Goal: Communication & Community: Answer question/provide support

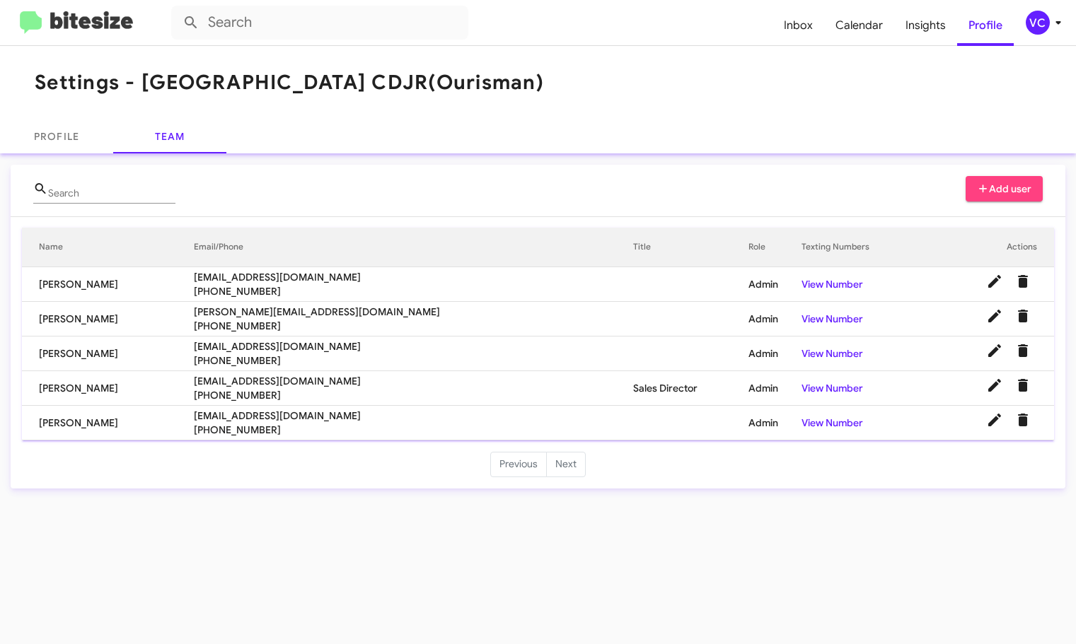
click at [663, 52] on mat-toolbar "Settings - [GEOGRAPHIC_DATA] CDJR (Ourisman)" at bounding box center [538, 83] width 1076 height 74
click at [693, 564] on div "Settings - [GEOGRAPHIC_DATA] CDJR (Ourisman) Profile Team Search Add user Name …" at bounding box center [538, 345] width 1076 height 598
click at [689, 562] on div "Settings - [GEOGRAPHIC_DATA] CDJR (Ourisman) Profile Team Search Add user Name …" at bounding box center [538, 345] width 1076 height 598
click at [688, 562] on div "Settings - [GEOGRAPHIC_DATA] CDJR (Ourisman) Profile Team Search Add user Name …" at bounding box center [538, 345] width 1076 height 598
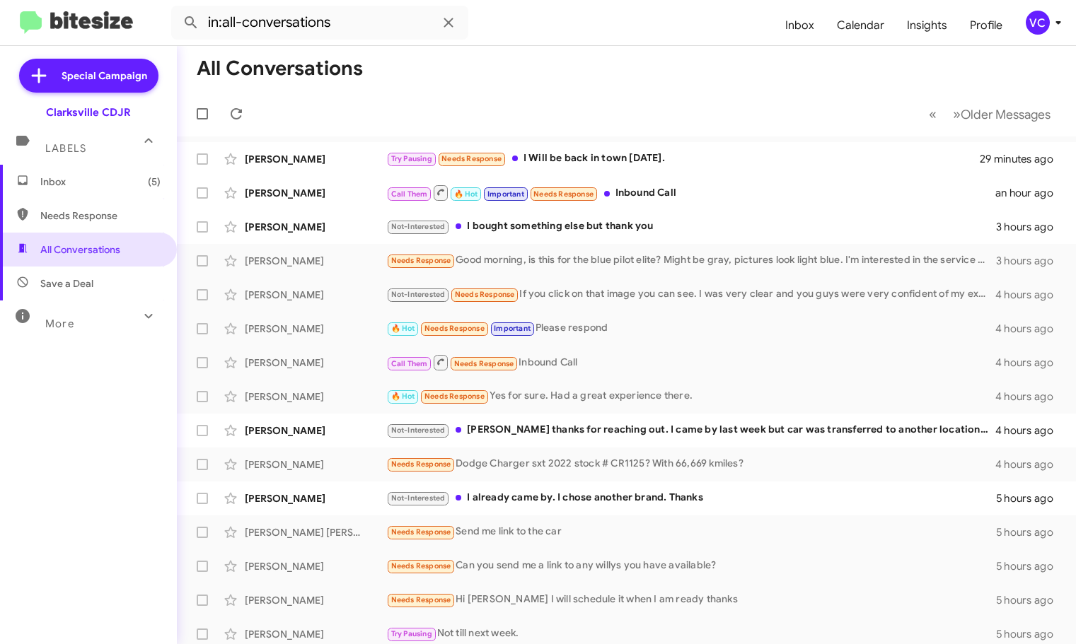
click at [642, 98] on mat-toolbar-row "« Previous » Next Older Messages" at bounding box center [626, 113] width 899 height 45
click at [654, 86] on mat-toolbar-row "All Conversations" at bounding box center [626, 68] width 899 height 45
click at [654, 76] on mat-toolbar-row "All Conversations" at bounding box center [626, 68] width 899 height 45
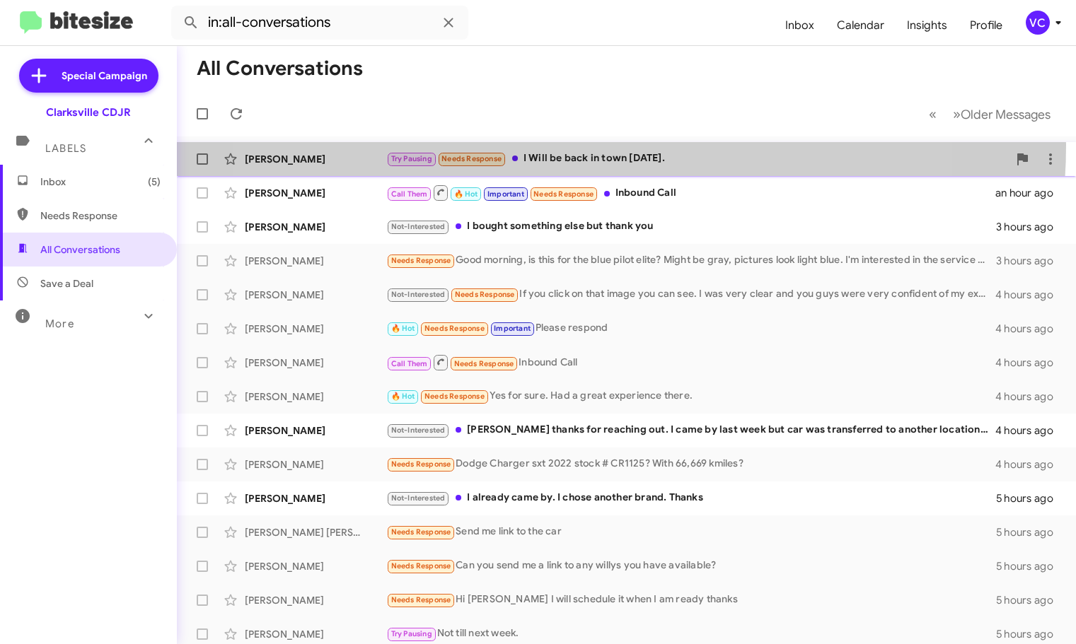
click at [560, 145] on div "Van Newman Try Pausing Needs Response I Will be back in town Monday. 29 minutes…" at bounding box center [626, 159] width 877 height 28
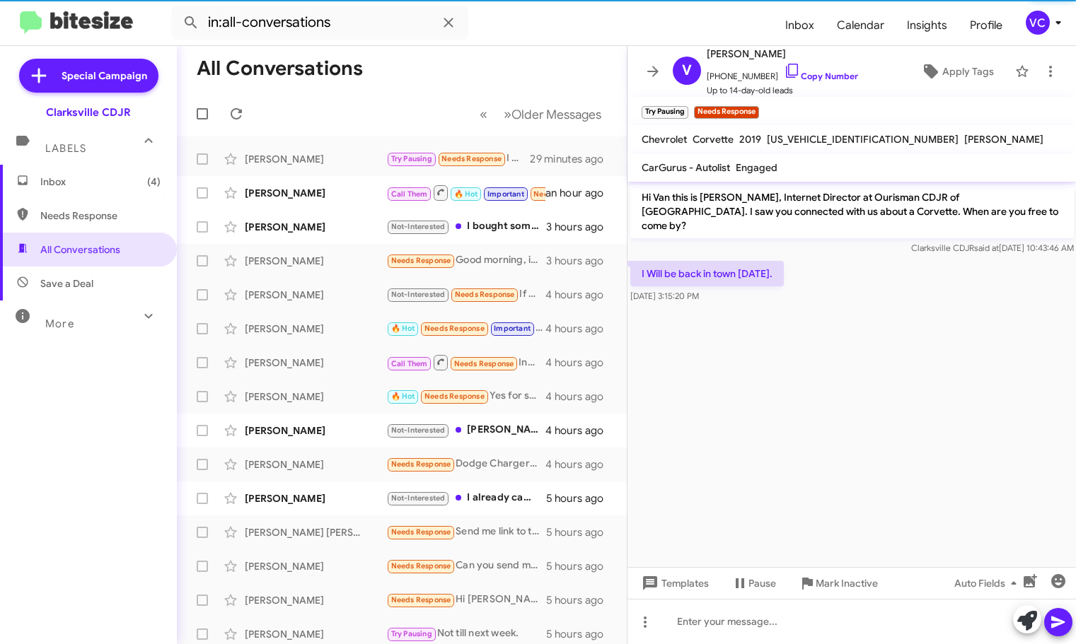
click at [879, 403] on cdk-virtual-scroll-viewport "Hi Van this is Victoria Cook, Internet Director at Ourisman CDJR of Clarksville…" at bounding box center [851, 375] width 449 height 386
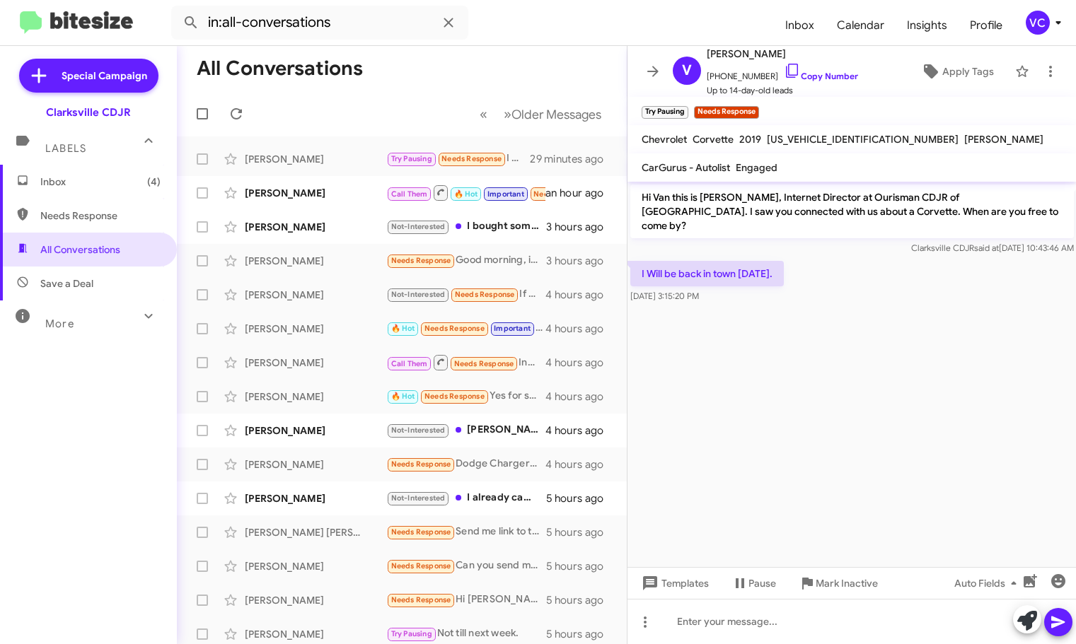
click at [920, 324] on cdk-virtual-scroll-viewport "Hi Van this is Victoria Cook, Internet Director at Ourisman CDJR of Clarksville…" at bounding box center [851, 375] width 449 height 386
click at [973, 274] on div "I Will be back in town Monday. Oct 8, 2025, 3:15:20 PM" at bounding box center [851, 282] width 449 height 48
click at [968, 285] on div "I Will be back in town Monday. Oct 8, 2025, 3:15:20 PM" at bounding box center [851, 282] width 449 height 48
click at [825, 79] on link "Copy Number" at bounding box center [821, 76] width 74 height 11
click at [792, 620] on div at bounding box center [851, 621] width 449 height 45
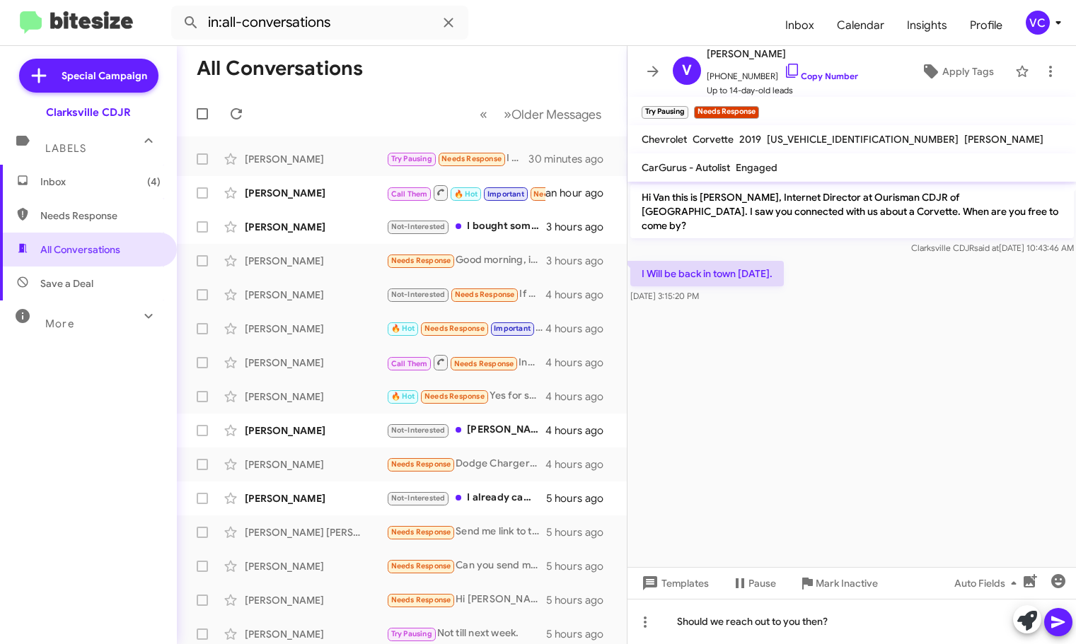
click at [1057, 625] on icon at bounding box center [1057, 623] width 13 height 12
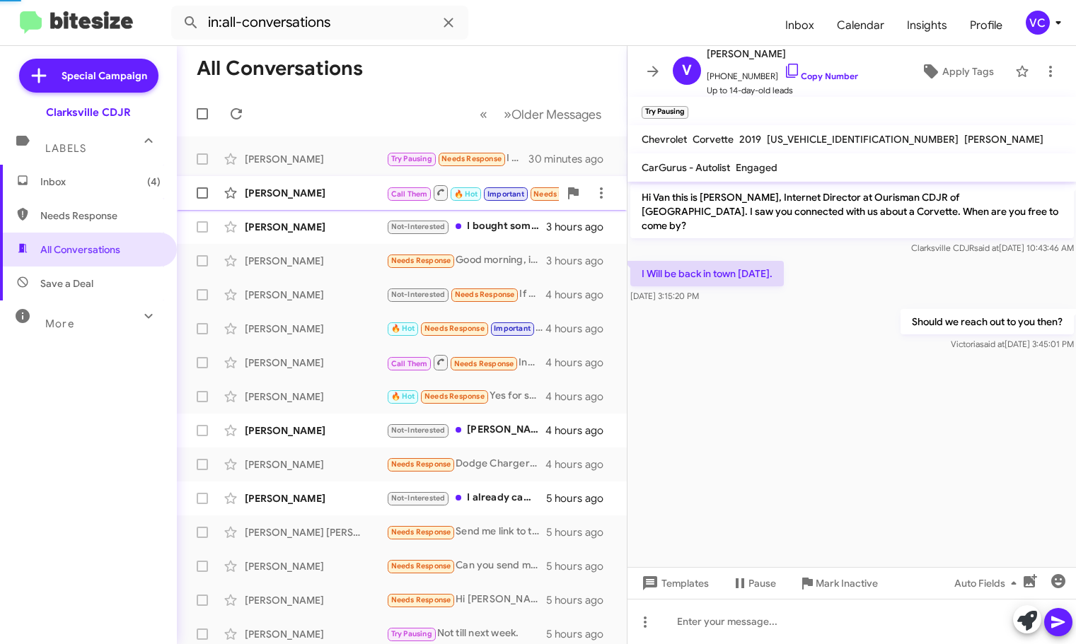
click at [316, 190] on div "Malgor Rakowski" at bounding box center [315, 193] width 141 height 14
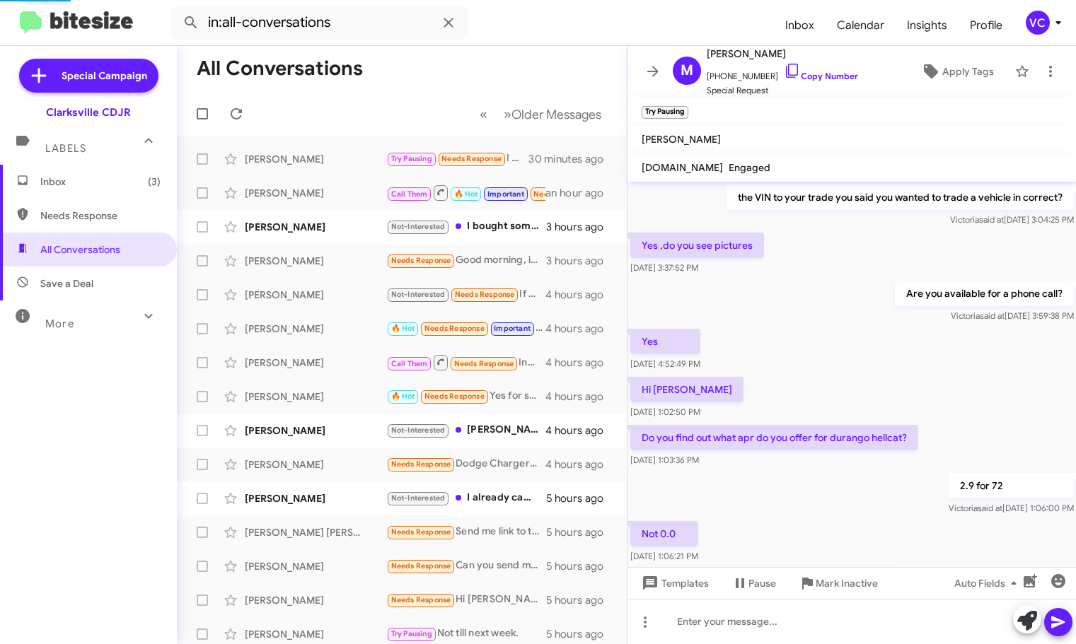
scroll to position [625, 0]
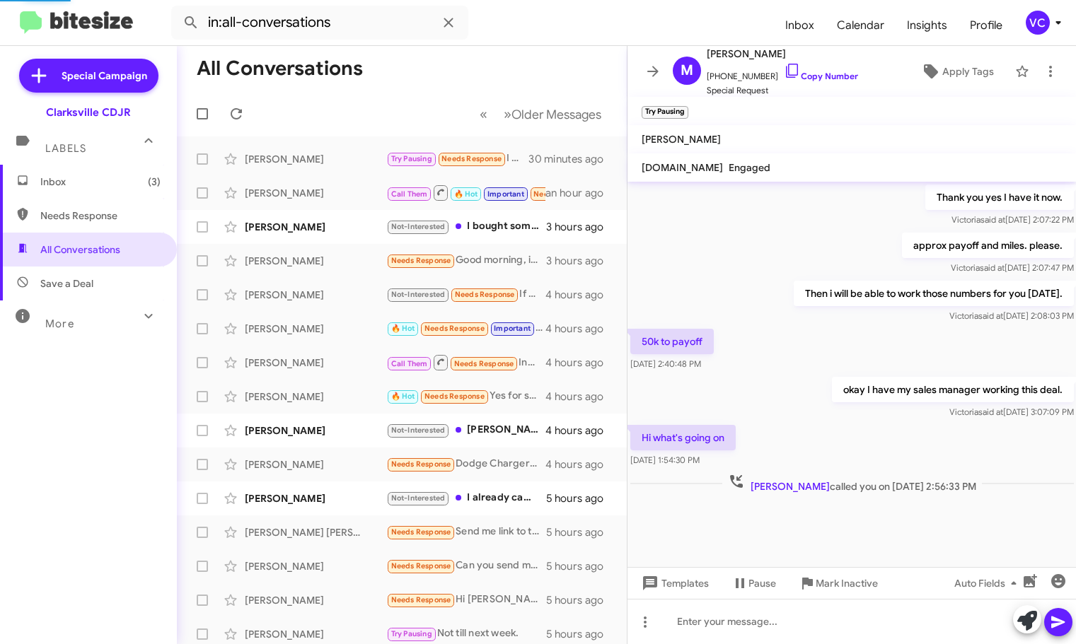
click at [857, 466] on div "Hi what's going on Oct 6, 2025, 1:54:30 PM" at bounding box center [851, 446] width 449 height 48
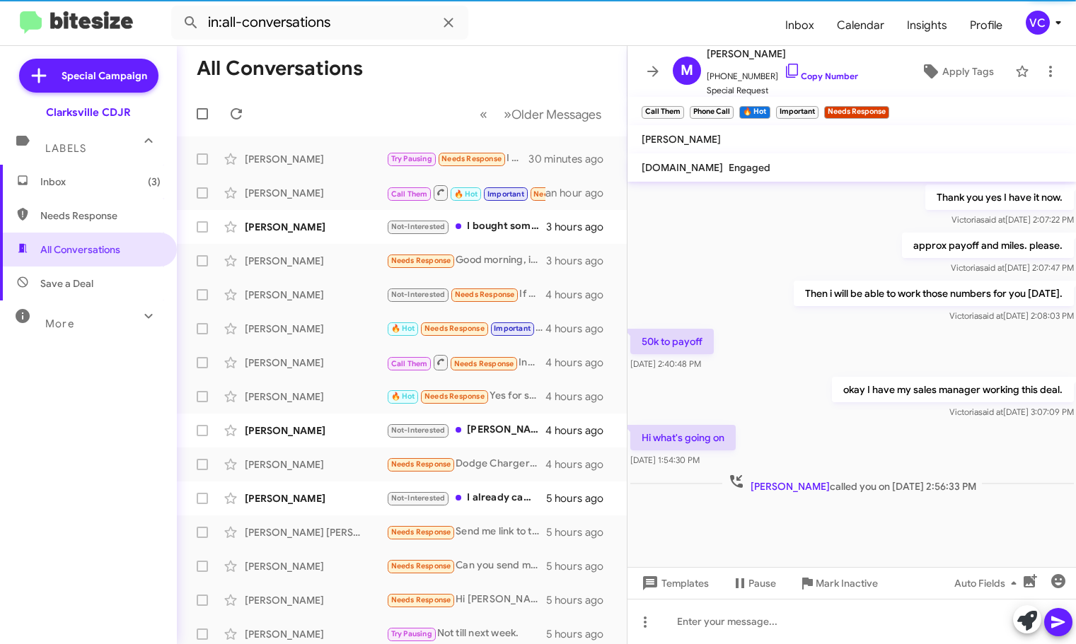
click at [848, 410] on div "Victoria said at Oct 4, 2025, 3:07:09 PM" at bounding box center [952, 412] width 242 height 14
click at [967, 69] on span "Apply Tags" at bounding box center [968, 71] width 52 height 25
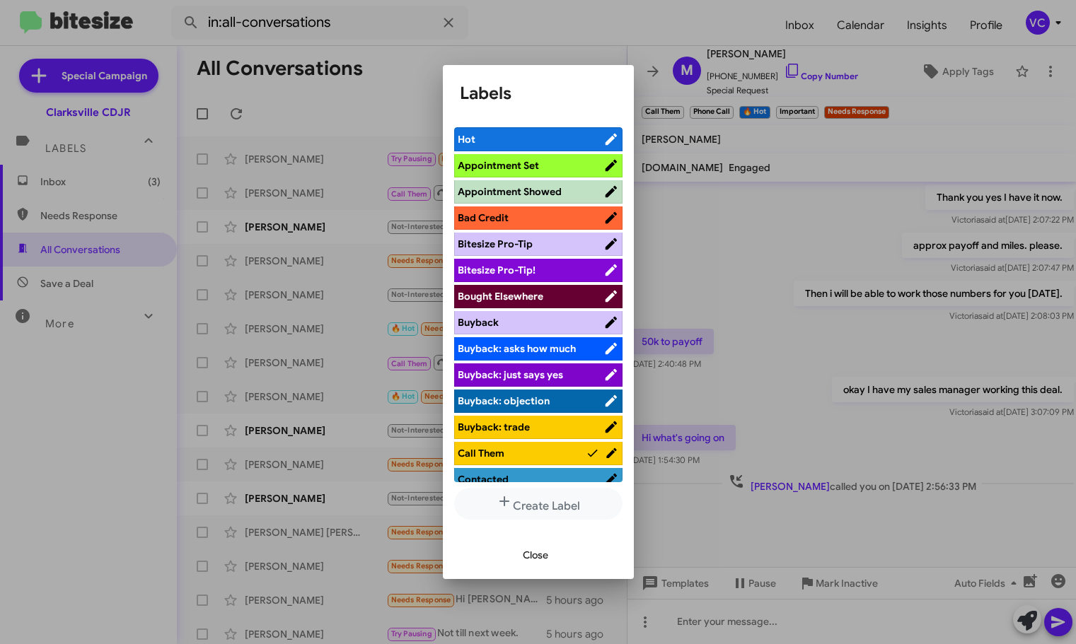
scroll to position [141, 0]
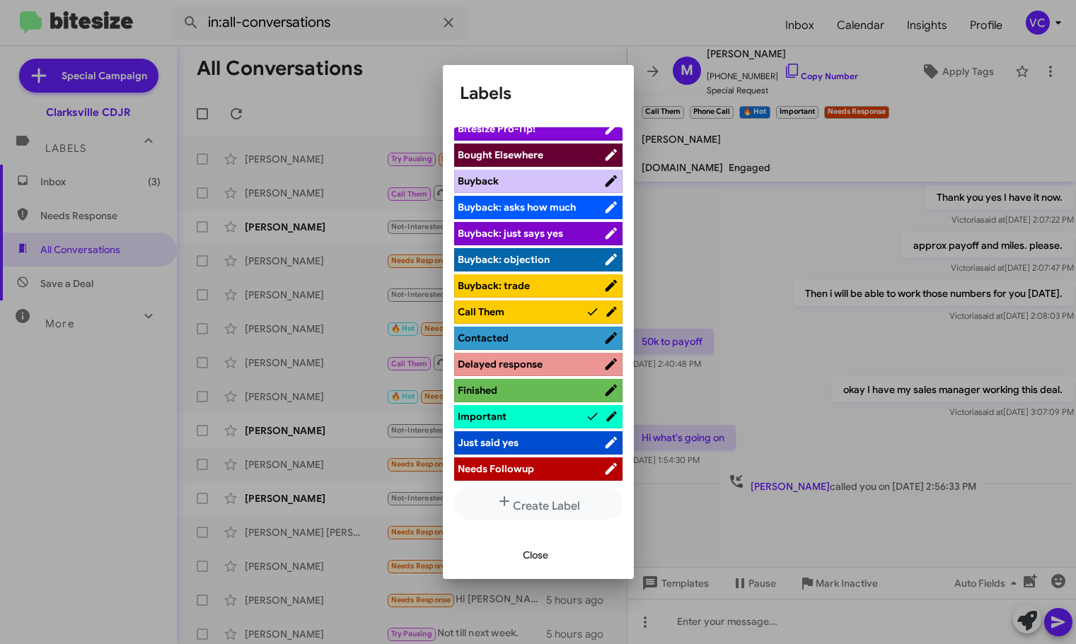
click at [531, 337] on span "Contacted" at bounding box center [531, 338] width 146 height 14
click at [536, 555] on span "Close" at bounding box center [535, 555] width 25 height 25
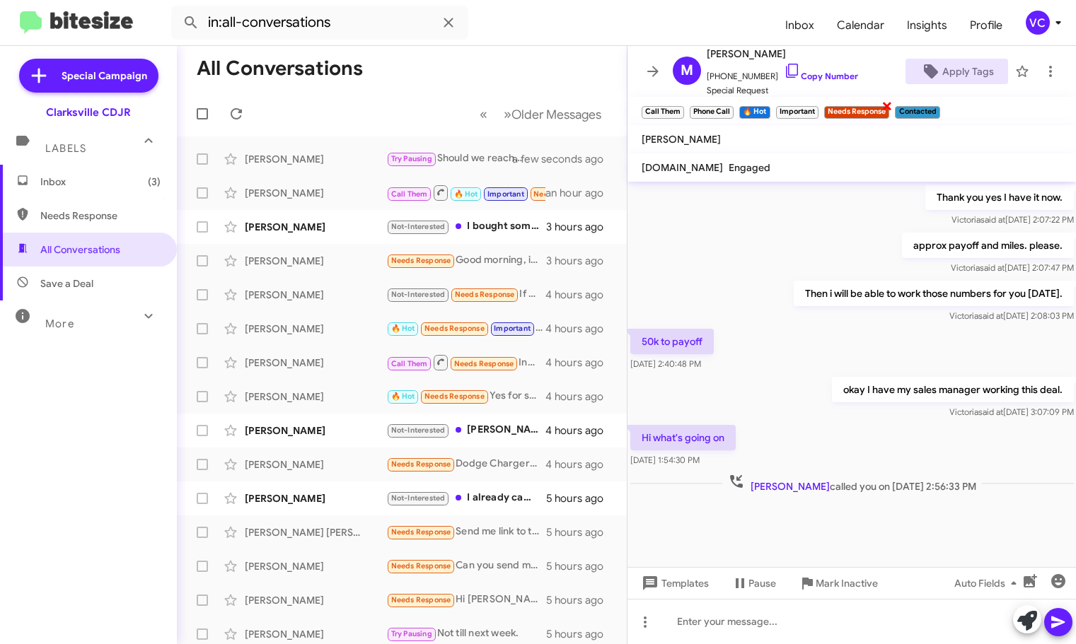
click at [893, 101] on span "×" at bounding box center [886, 105] width 11 height 17
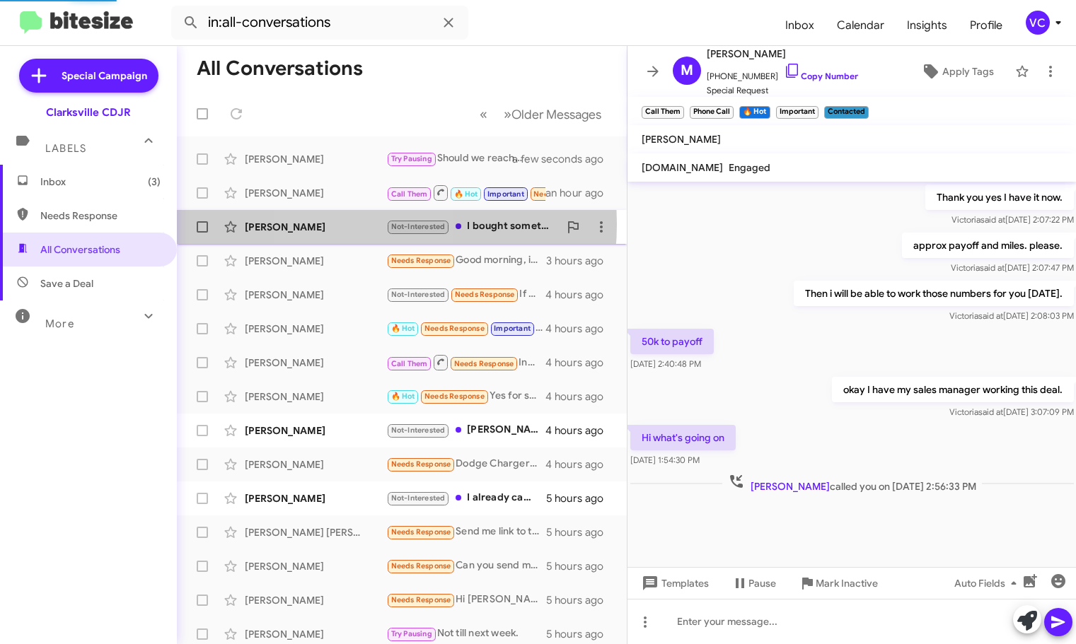
click at [356, 225] on div "Suesan Downes" at bounding box center [315, 227] width 141 height 14
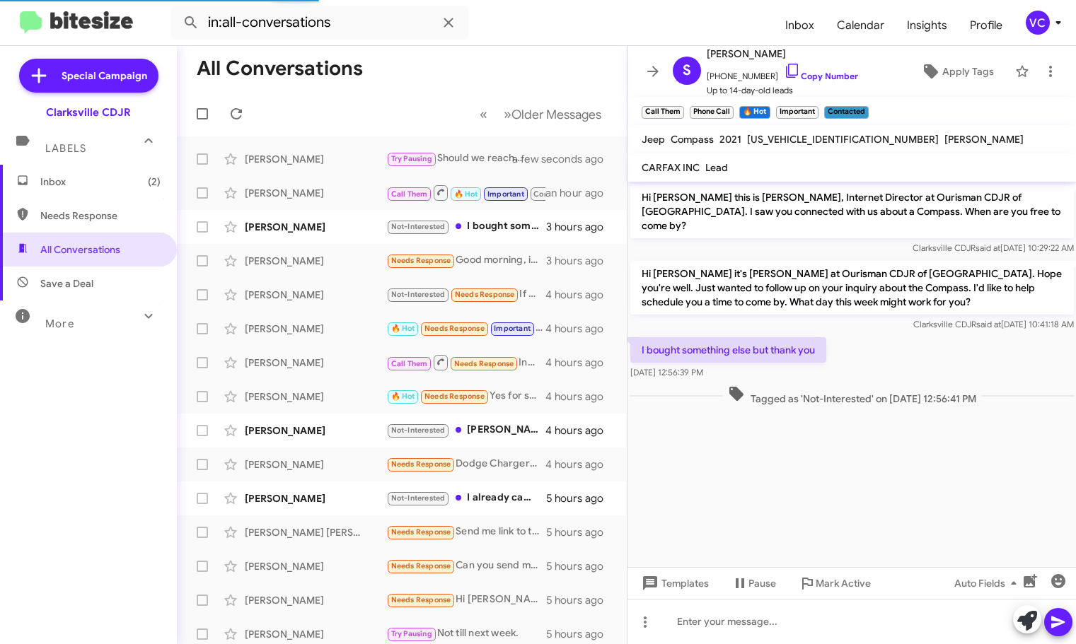
click at [891, 482] on cdk-virtual-scroll-viewport "Hi Suesan this is Victoria Cook, Internet Director at Ourisman CDJR of Clarksvi…" at bounding box center [851, 375] width 449 height 386
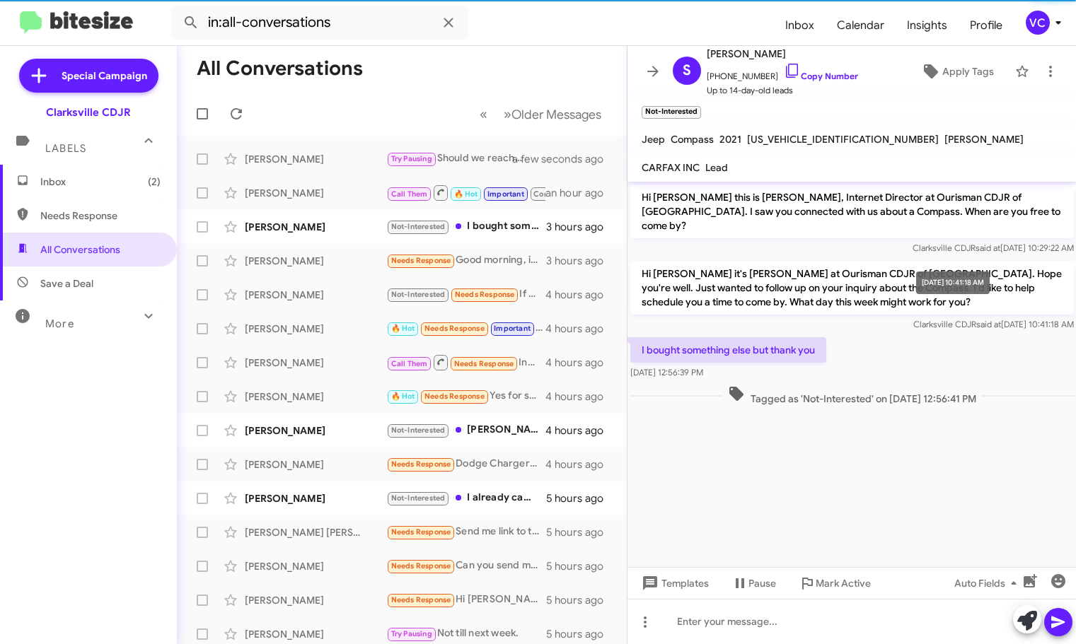
click at [927, 319] on span "Clarksville CDJR said at Oct 8, 2025, 10:41:18 AM" at bounding box center [993, 324] width 161 height 11
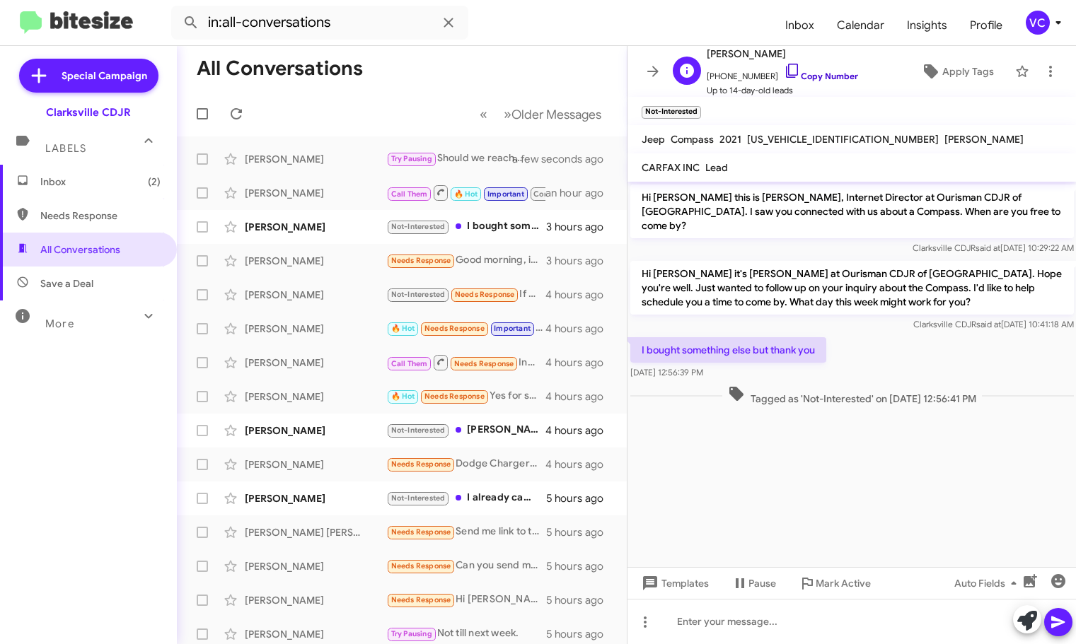
click at [833, 75] on link "Copy Number" at bounding box center [821, 76] width 74 height 11
copy span "D"
click at [768, 495] on cdk-virtual-scroll-viewport "Hi Suesan this is Victoria Cook, Internet Director at Ourisman CDJR of Clarksvi…" at bounding box center [851, 375] width 449 height 386
drag, startPoint x: 770, startPoint y: 500, endPoint x: 903, endPoint y: 311, distance: 231.4
click at [769, 500] on cdk-virtual-scroll-viewport "Hi Suesan this is Victoria Cook, Internet Director at Ourisman CDJR of Clarksvi…" at bounding box center [851, 375] width 449 height 386
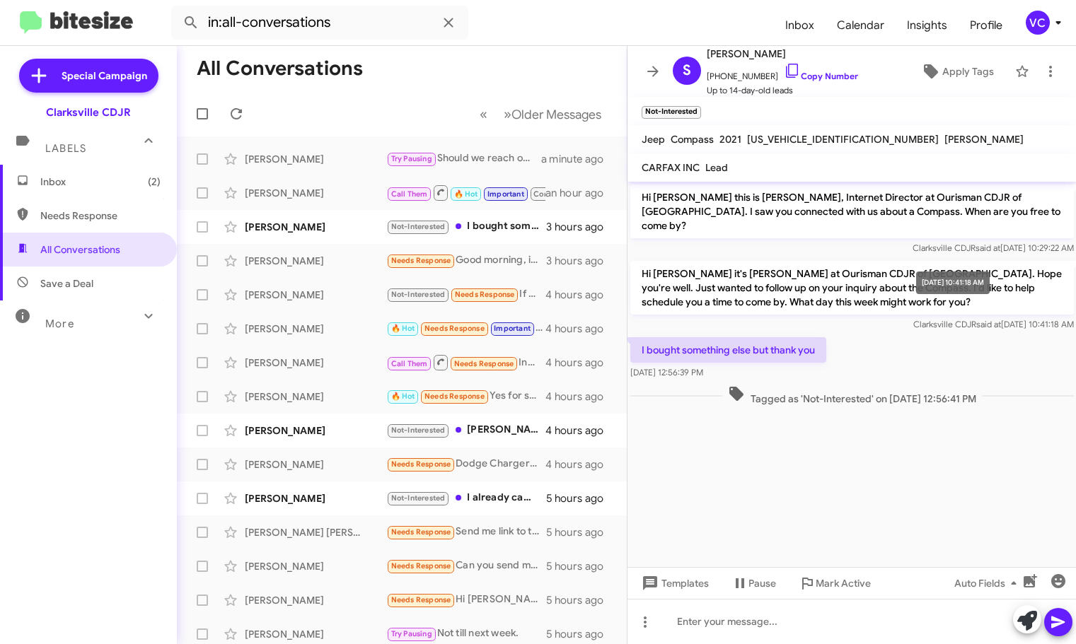
click at [913, 319] on span "Clarksville CDJR said at Oct 8, 2025, 10:41:18 AM" at bounding box center [993, 324] width 161 height 11
click at [838, 504] on cdk-virtual-scroll-viewport "Hi Suesan this is Victoria Cook, Internet Director at Ourisman CDJR of Clarksvi…" at bounding box center [851, 375] width 449 height 386
drag, startPoint x: 803, startPoint y: 518, endPoint x: 806, endPoint y: 464, distance: 53.9
click at [803, 518] on cdk-virtual-scroll-viewport "Hi Suesan this is Victoria Cook, Internet Director at Ourisman CDJR of Clarksvi…" at bounding box center [851, 375] width 449 height 386
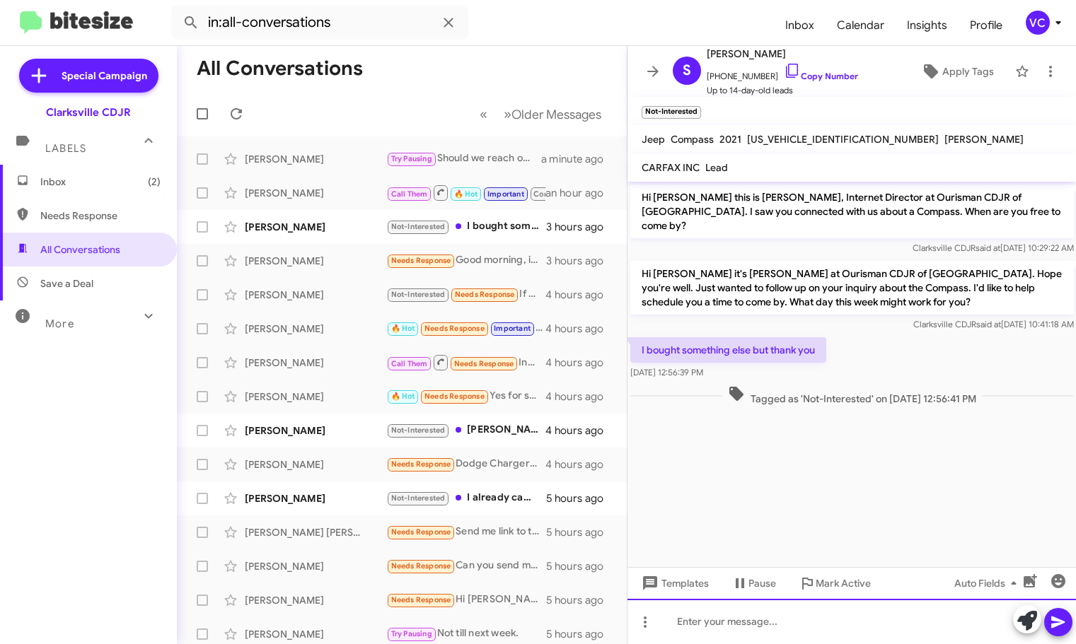
click at [761, 625] on div at bounding box center [851, 621] width 449 height 45
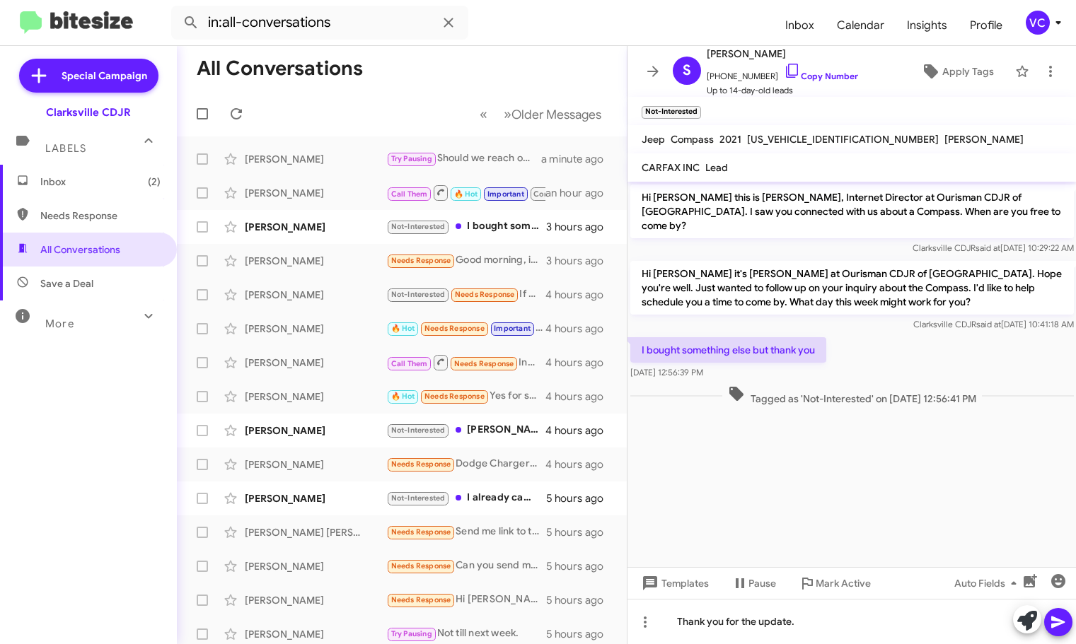
click at [1062, 626] on icon at bounding box center [1058, 622] width 17 height 17
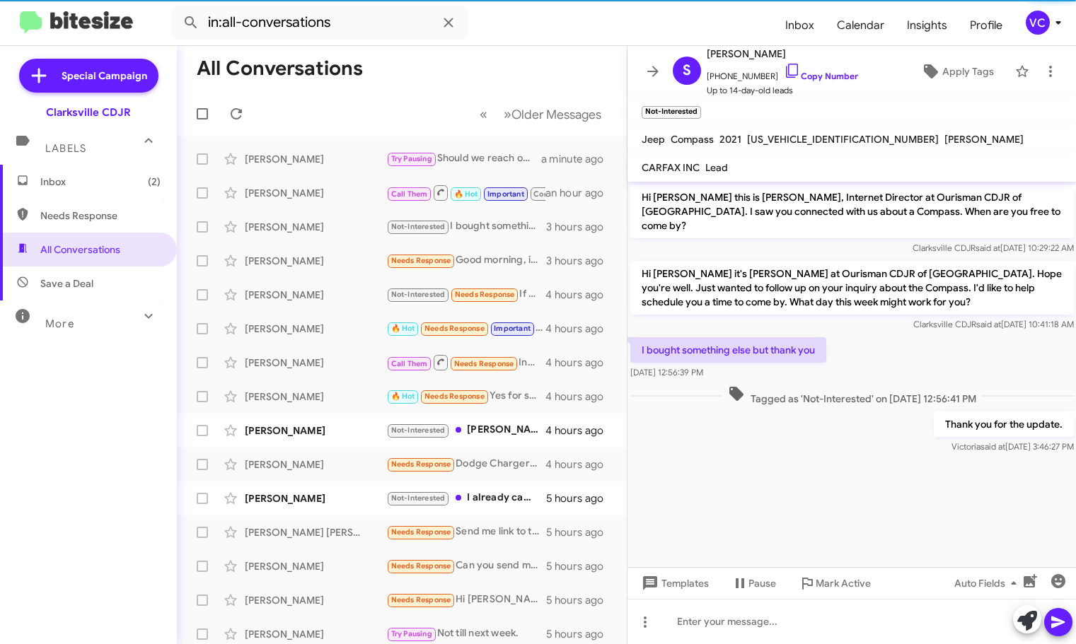
click at [443, 47] on mat-toolbar-row "All Conversations" at bounding box center [402, 68] width 450 height 45
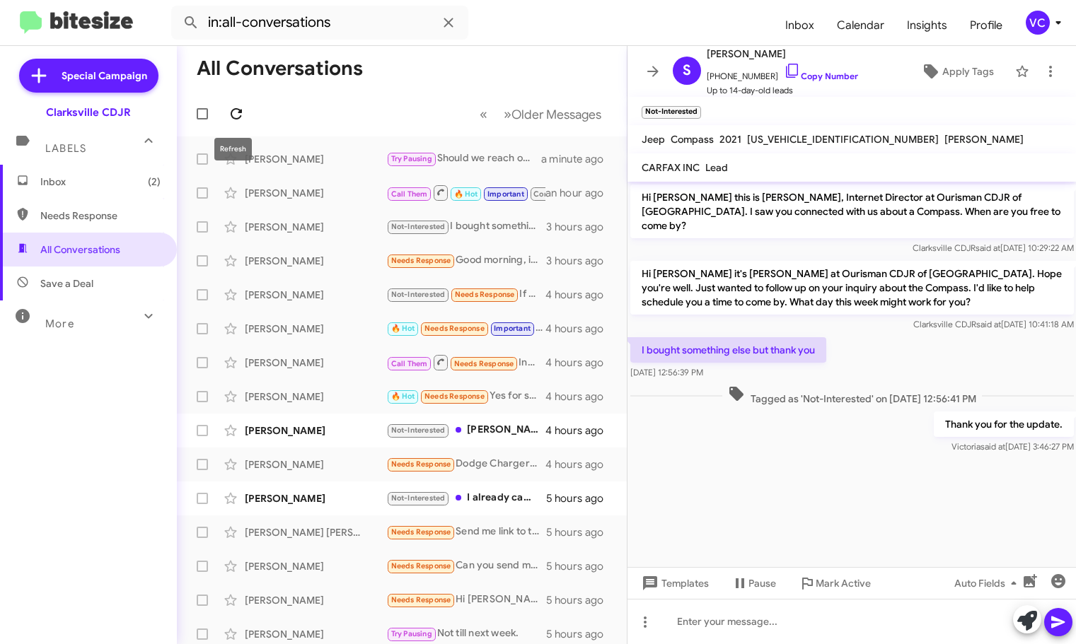
click at [244, 111] on icon at bounding box center [236, 113] width 17 height 17
click at [606, 37] on form "in:all-conversations" at bounding box center [472, 23] width 603 height 34
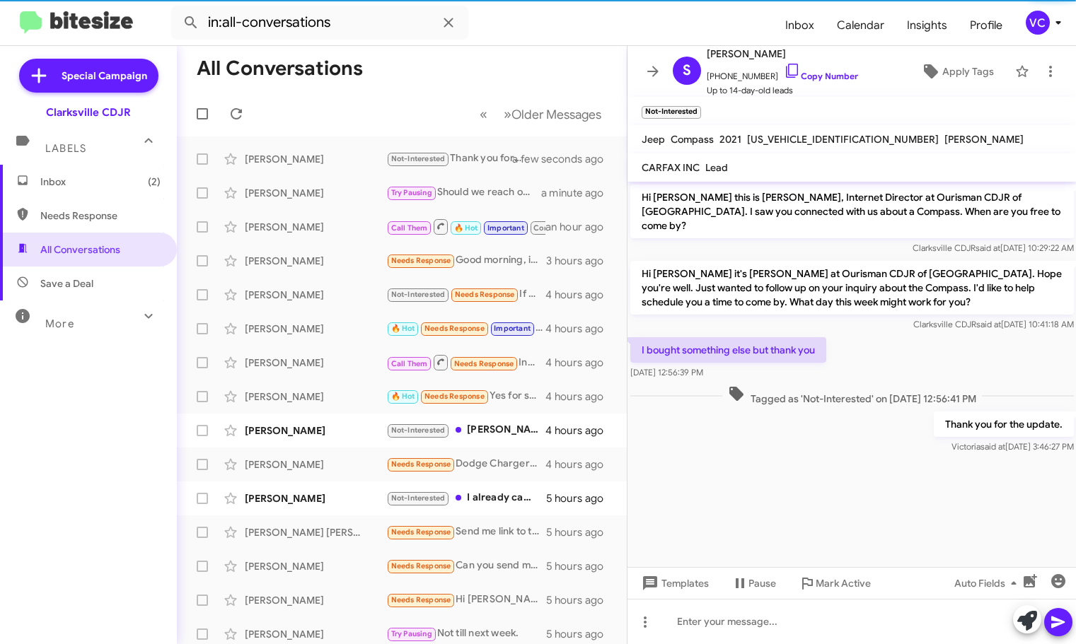
click at [751, 395] on div "Hi Suesan this is Victoria Cook, Internet Director at Ourisman CDJR of Clarksvi…" at bounding box center [851, 319] width 449 height 275
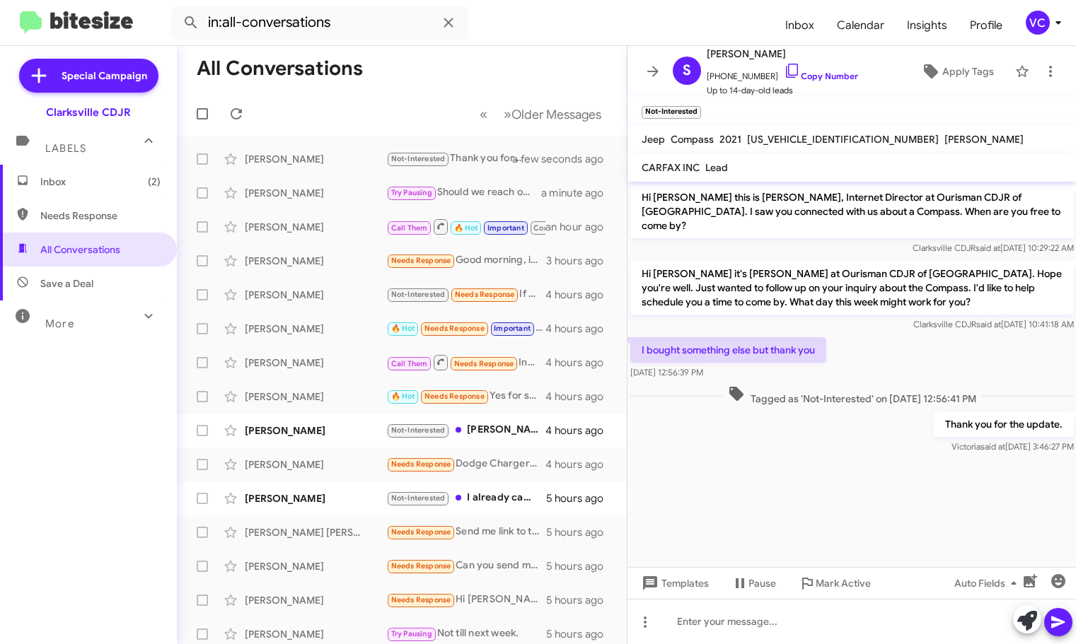
click at [779, 436] on div "Thank you for the update. Victoria said at Oct 8, 2025, 3:46:27 PM" at bounding box center [851, 433] width 449 height 48
click at [780, 436] on div "Thank you for the update. Victoria said at Oct 8, 2025, 3:46:27 PM" at bounding box center [851, 433] width 449 height 48
click at [904, 335] on div "I bought something else but thank you Oct 8, 2025, 12:56:39 PM" at bounding box center [851, 359] width 449 height 48
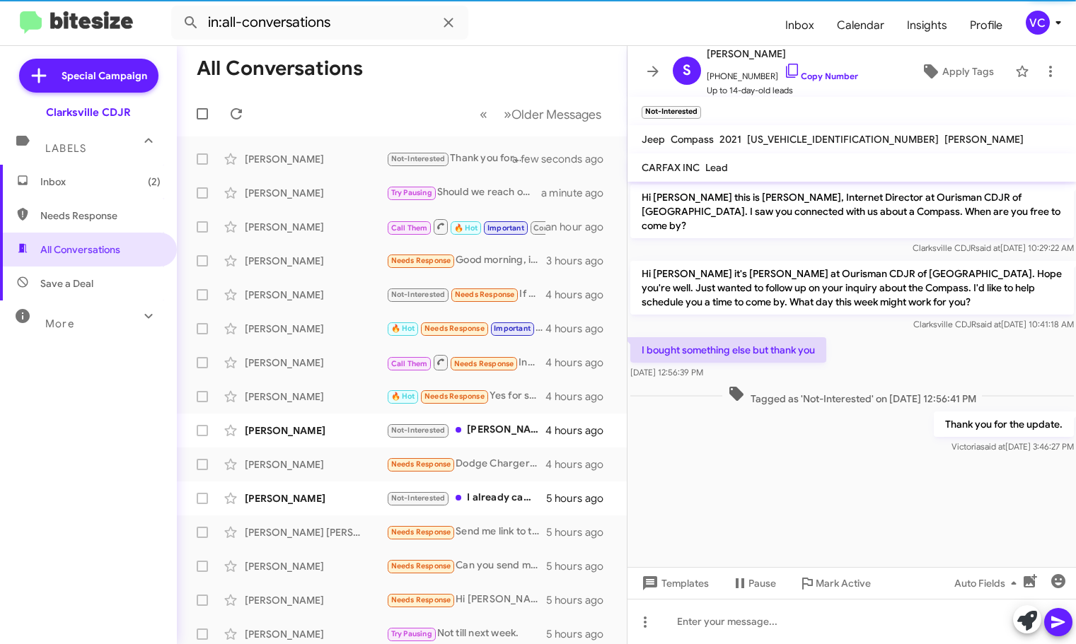
click at [859, 457] on div at bounding box center [851, 466] width 449 height 18
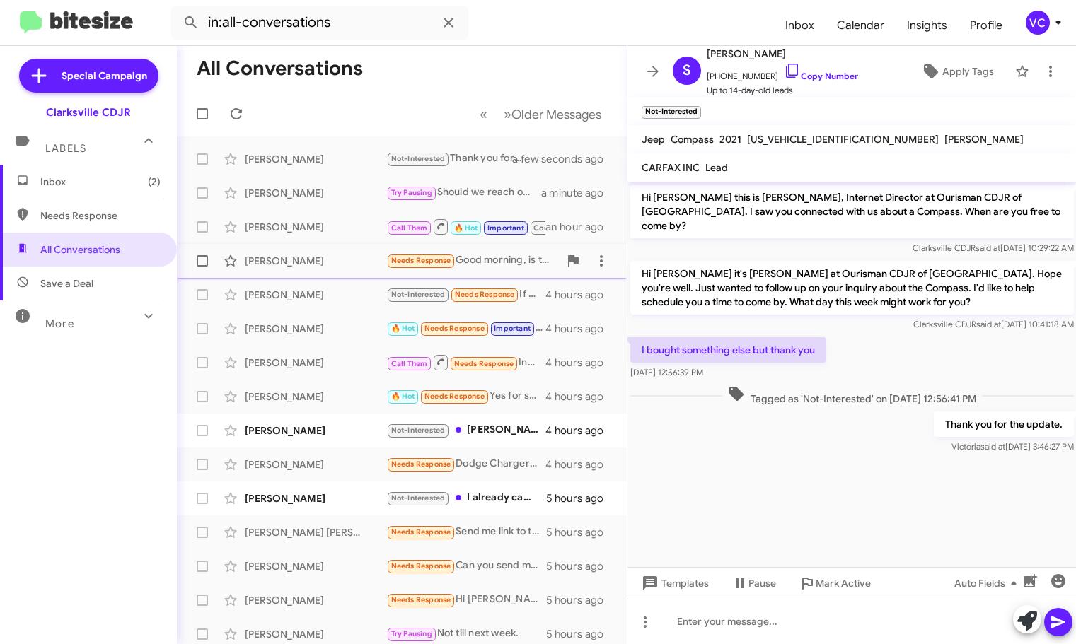
click at [330, 266] on div "Milagros Menedez" at bounding box center [315, 261] width 141 height 14
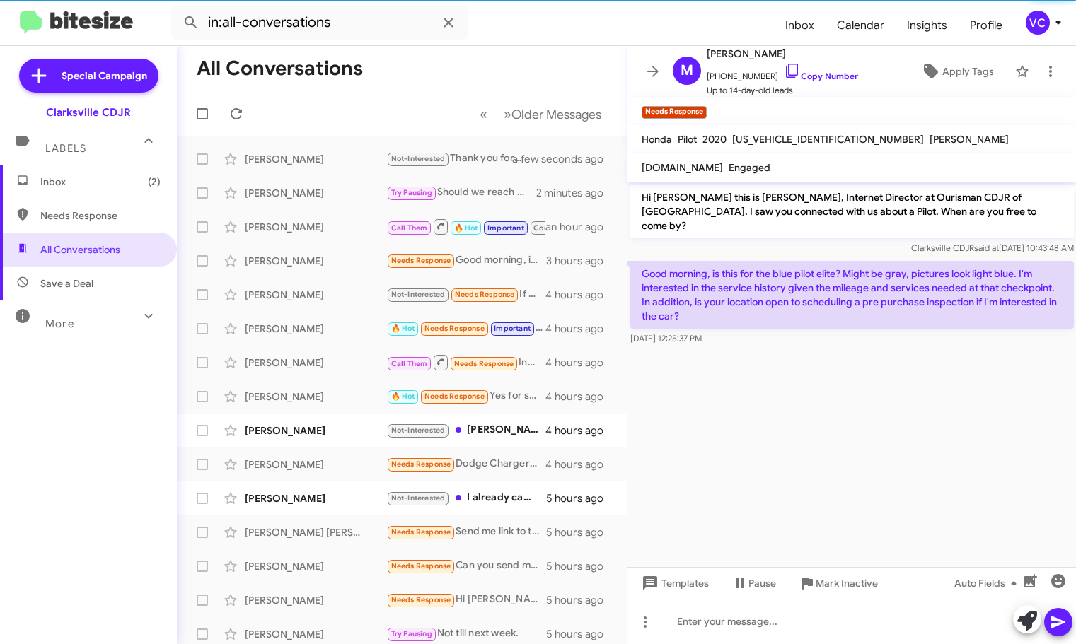
click at [906, 420] on cdk-virtual-scroll-viewport "Hi Milagros this is Victoria Cook, Internet Director at Ourisman CDJR of Clarks…" at bounding box center [851, 375] width 449 height 386
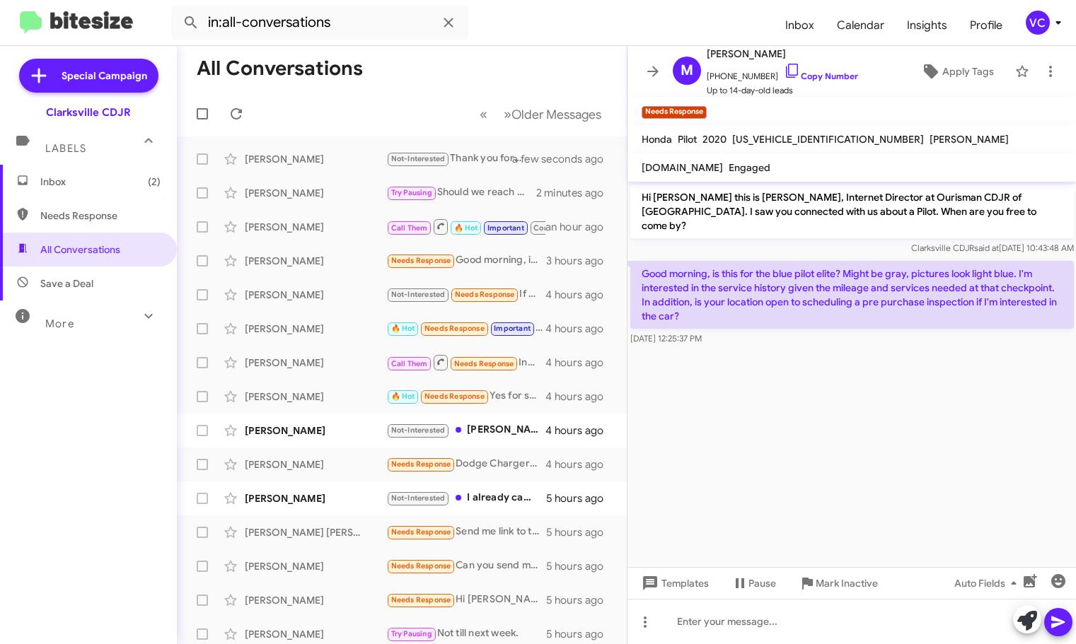
click at [905, 424] on cdk-virtual-scroll-viewport "Hi Milagros this is Victoria Cook, Internet Director at Ourisman CDJR of Clarks…" at bounding box center [851, 375] width 449 height 386
click at [809, 73] on link "Copy Number" at bounding box center [821, 76] width 74 height 11
click at [723, 627] on div at bounding box center [851, 621] width 449 height 45
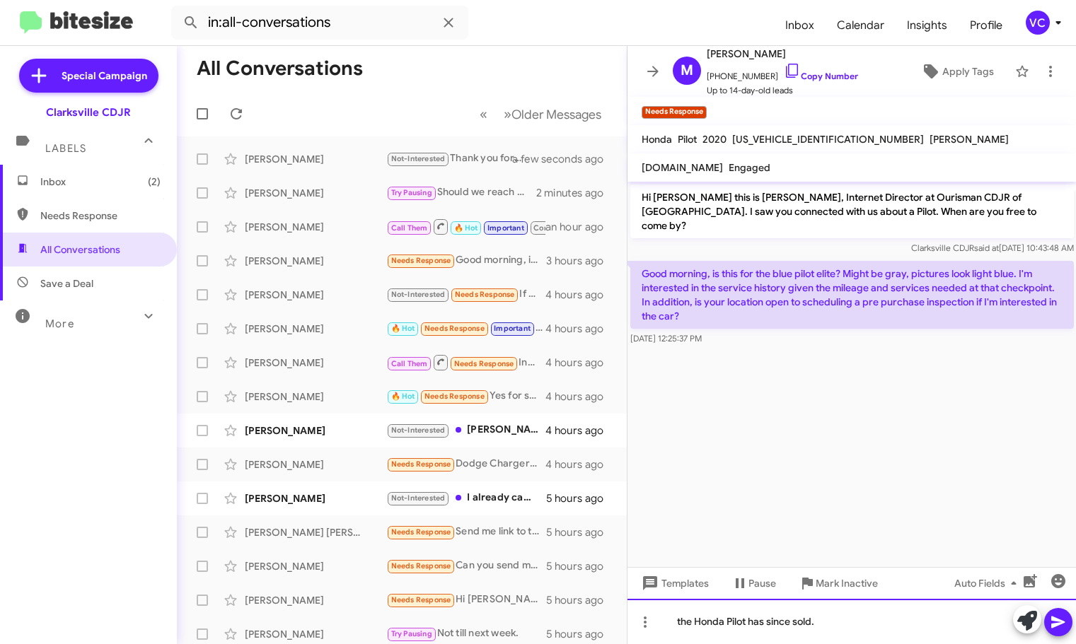
click at [875, 620] on div "the Honda Pilot has since sold." at bounding box center [851, 621] width 449 height 45
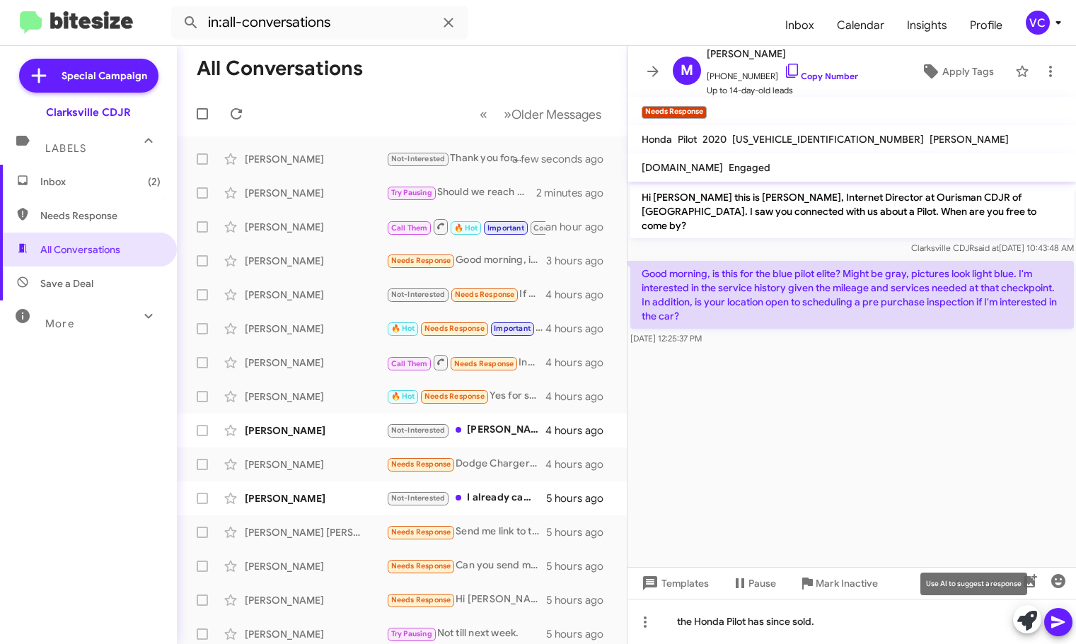
click at [1046, 615] on div at bounding box center [1042, 621] width 59 height 31
click at [1058, 622] on icon at bounding box center [1057, 623] width 13 height 12
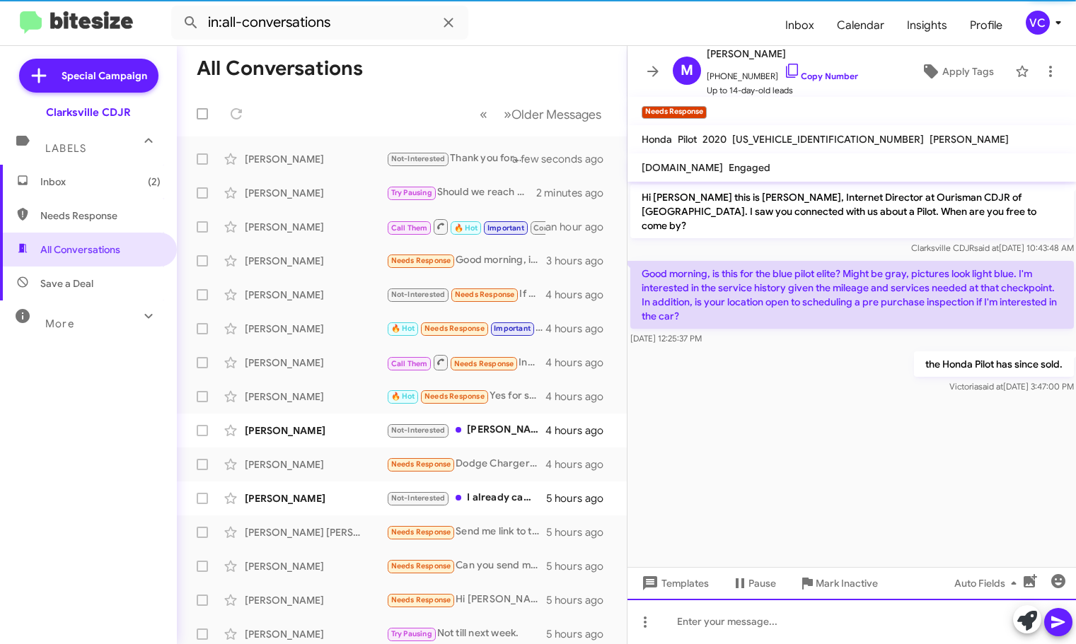
click at [787, 639] on div at bounding box center [851, 621] width 449 height 45
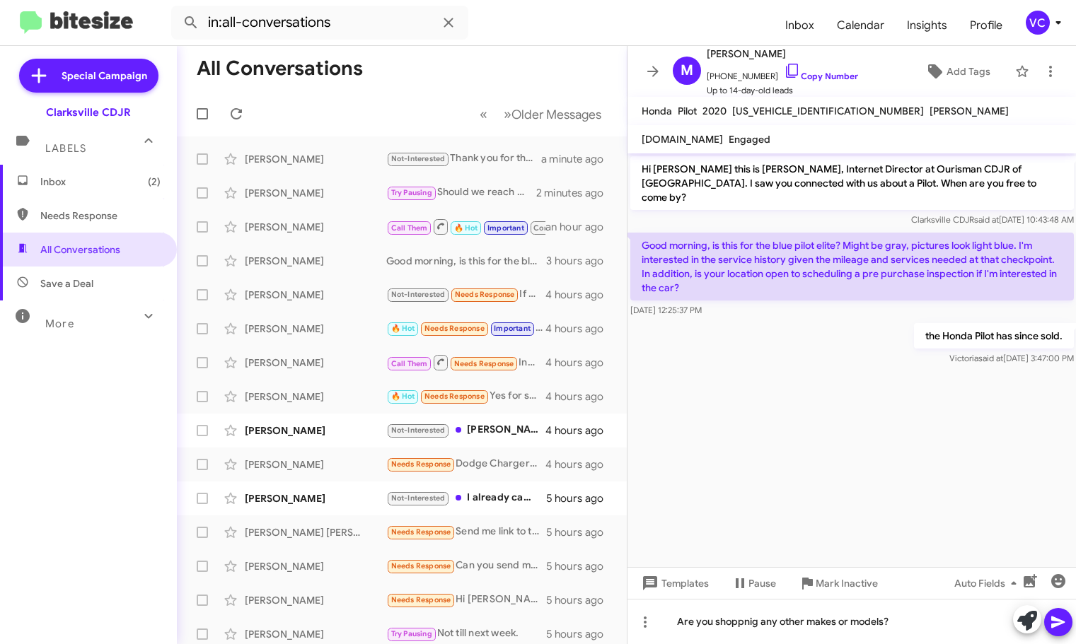
click at [1063, 613] on span at bounding box center [1058, 622] width 17 height 28
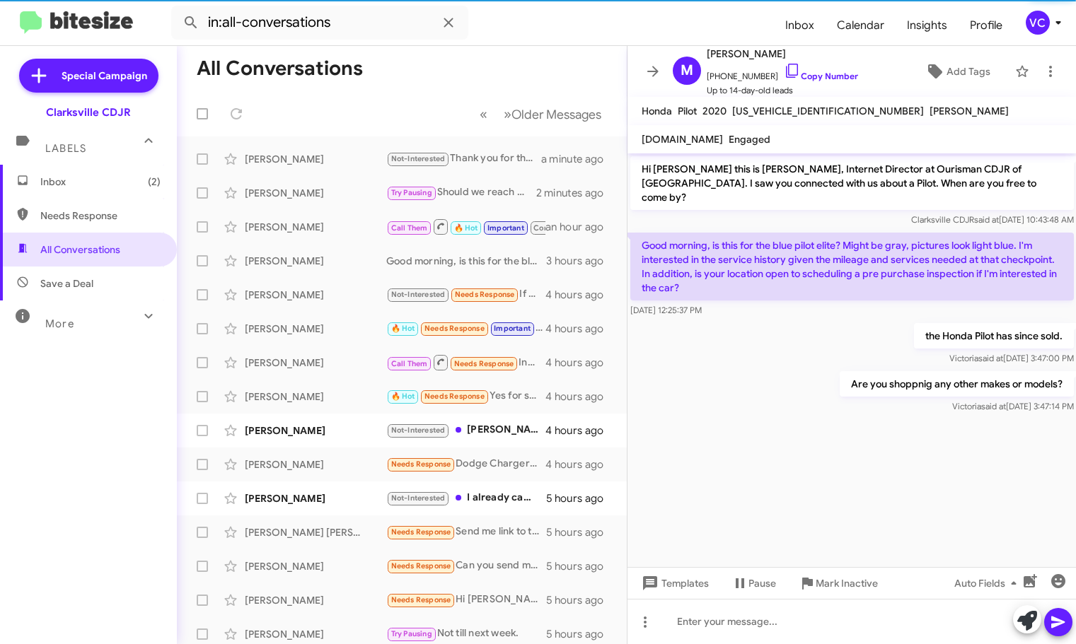
click at [821, 436] on cdk-virtual-scroll-viewport "Hi Milagros this is Victoria Cook, Internet Director at Ourisman CDJR of Clarks…" at bounding box center [851, 361] width 449 height 414
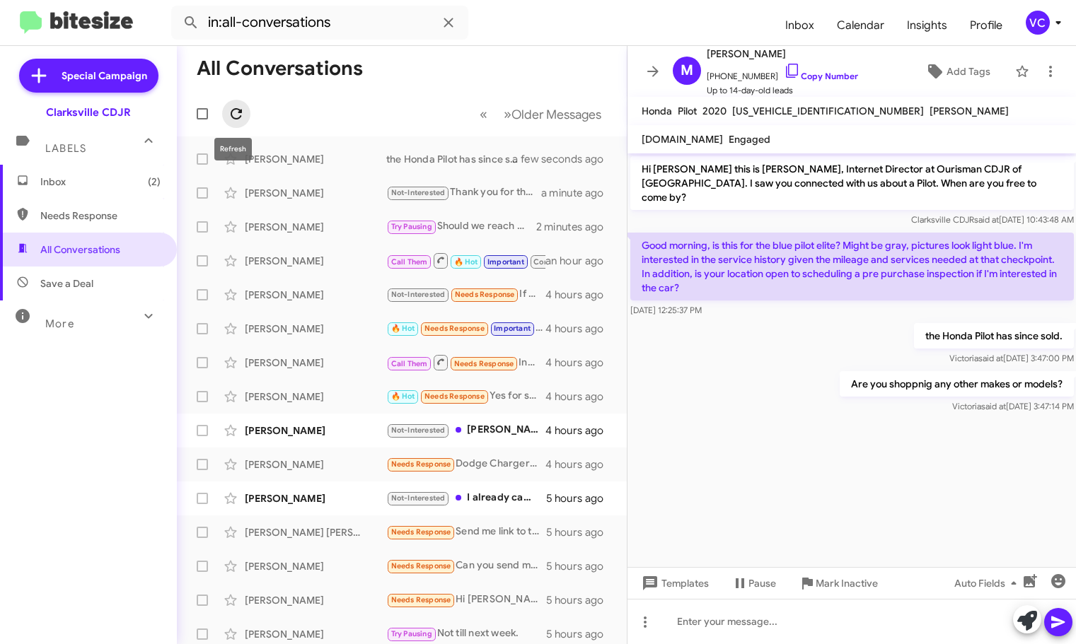
click at [233, 105] on button at bounding box center [236, 114] width 28 height 28
click at [545, 47] on mat-toolbar-row "All Conversations" at bounding box center [402, 68] width 450 height 45
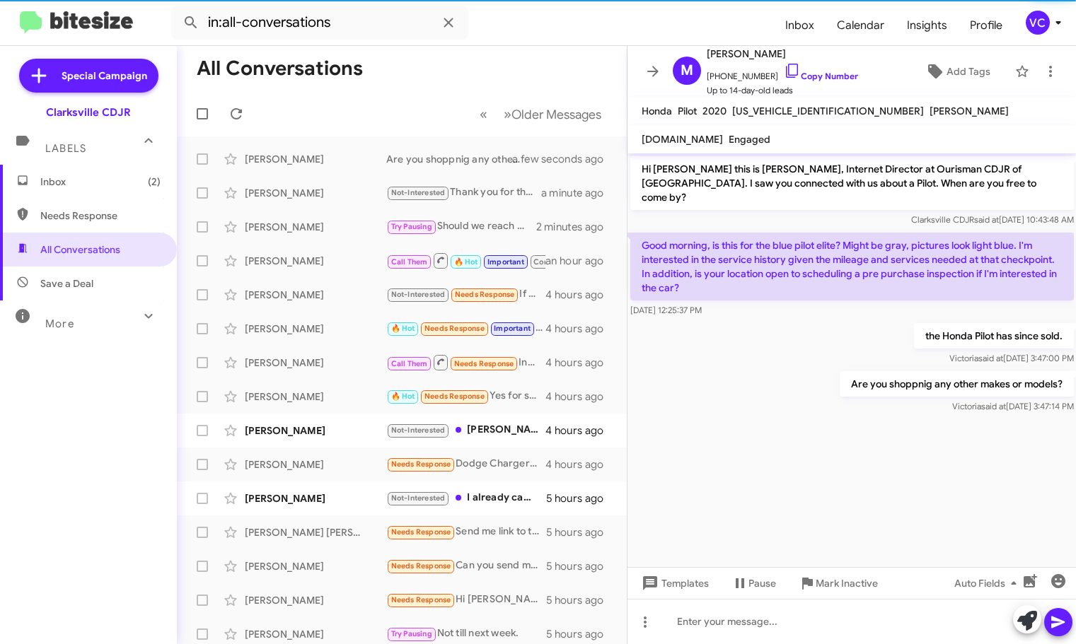
click at [826, 456] on cdk-virtual-scroll-viewport "Hi Milagros this is Victoria Cook, Internet Director at Ourisman CDJR of Clarks…" at bounding box center [851, 361] width 449 height 414
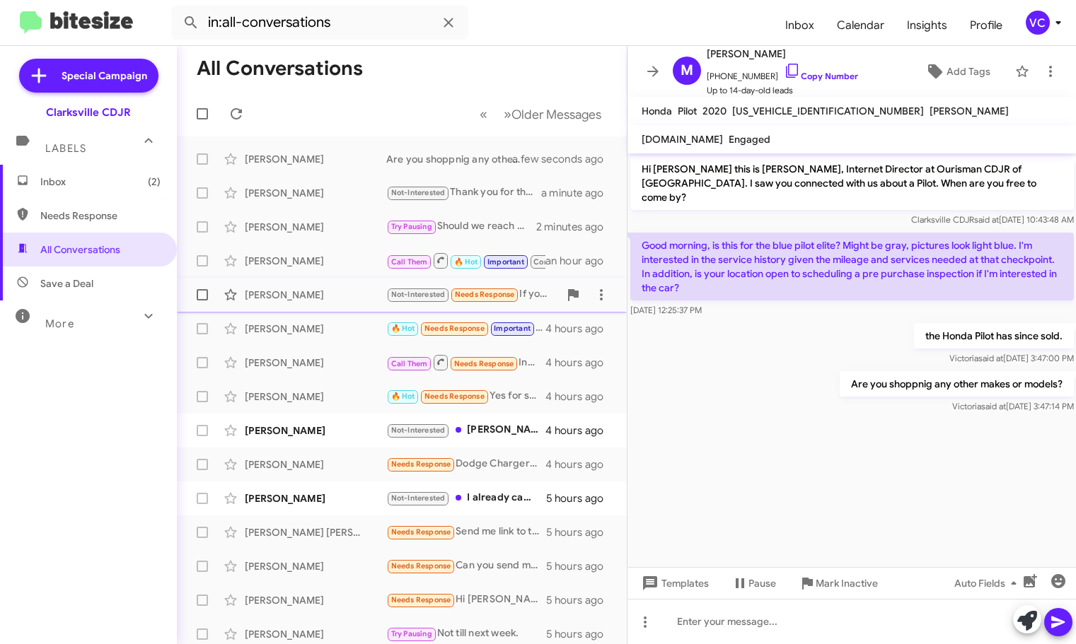
click at [330, 284] on div "Rob Basye Not-Interested Needs Response If you click on that image you can see.…" at bounding box center [401, 295] width 427 height 28
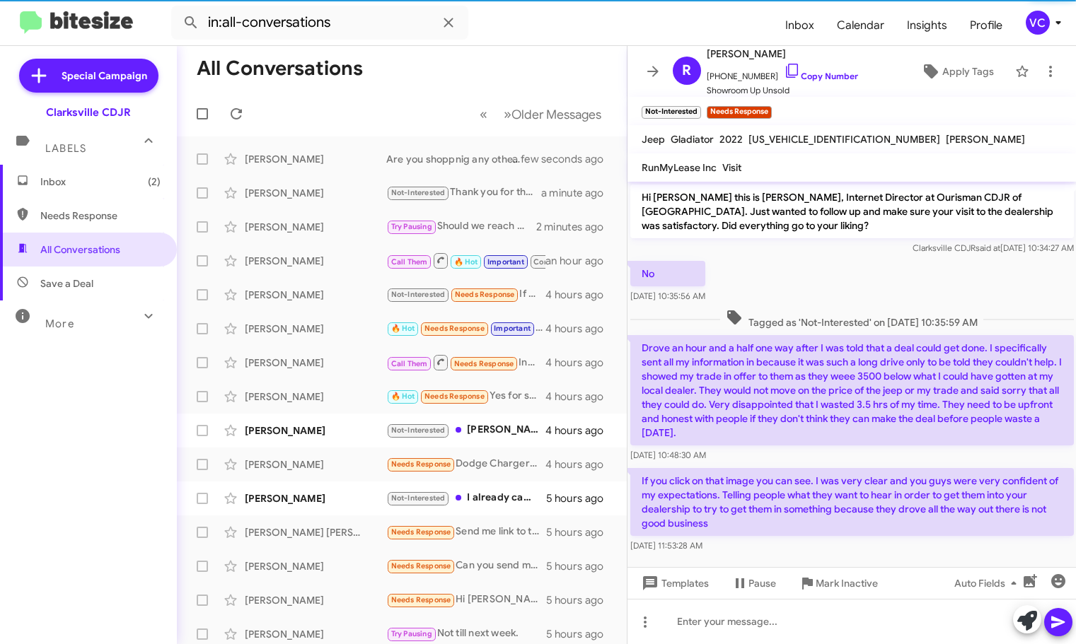
click at [877, 229] on p "Hi Rob this is Victoria Cook, Internet Director at Ourisman CDJR of Clarksville…" at bounding box center [852, 212] width 444 height 54
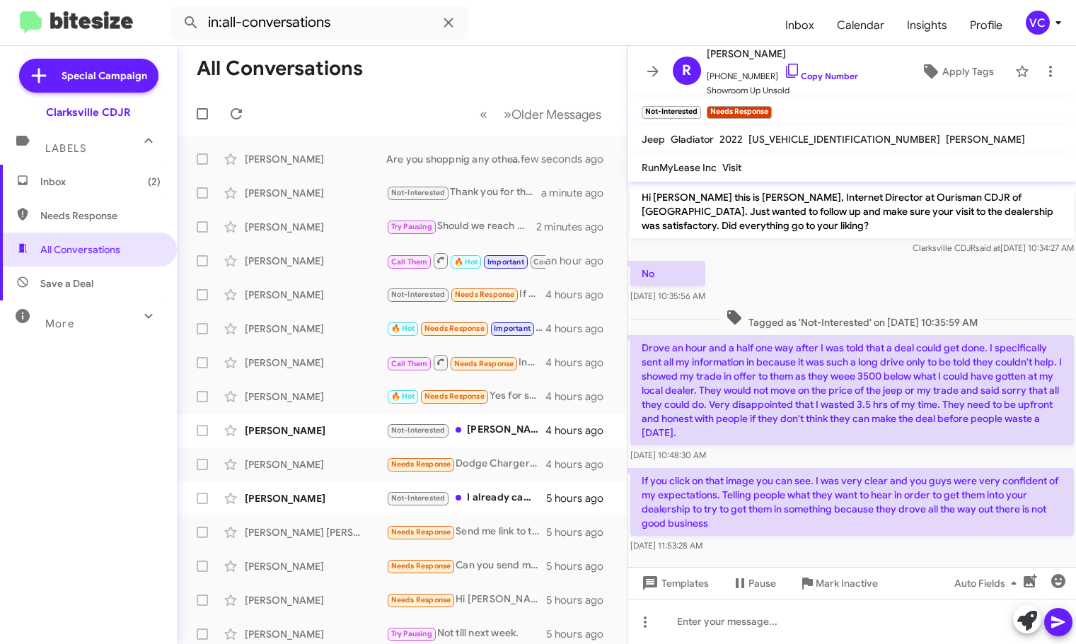
drag, startPoint x: 751, startPoint y: 342, endPoint x: 784, endPoint y: 436, distance: 98.9
click at [784, 436] on p "Drove an hour and a half one way after I was told that a deal could get done. I…" at bounding box center [852, 390] width 444 height 110
click at [889, 270] on div "No Oct 8, 2025, 10:35:56 AM" at bounding box center [851, 282] width 449 height 48
click at [901, 282] on div "No Oct 8, 2025, 10:35:56 AM" at bounding box center [851, 282] width 449 height 48
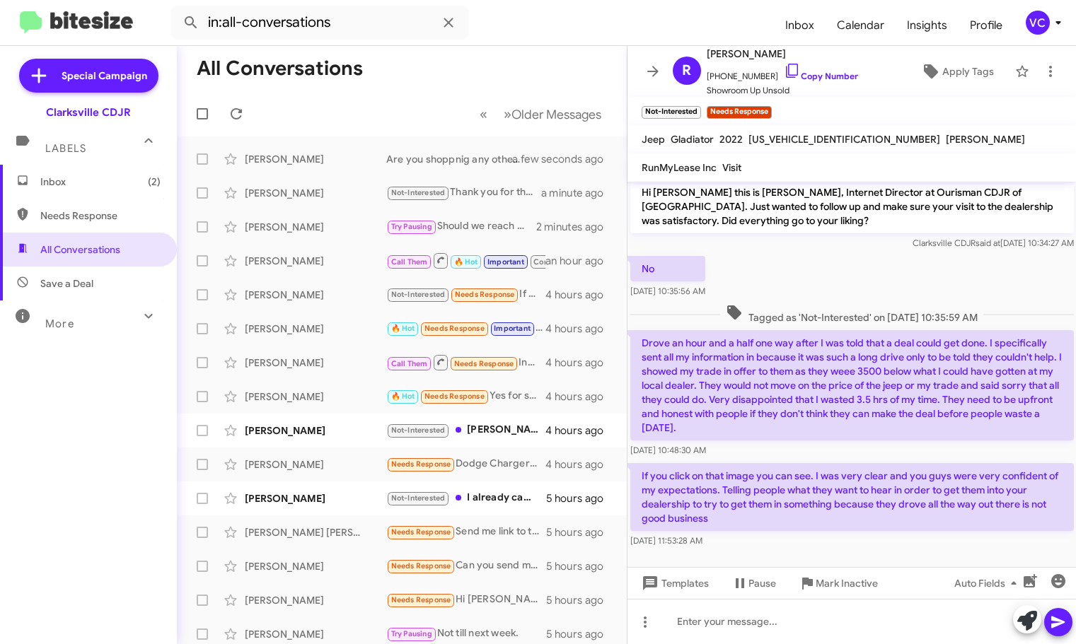
scroll to position [6, 0]
drag, startPoint x: 830, startPoint y: 471, endPoint x: 859, endPoint y: 471, distance: 29.0
click at [859, 471] on p "If you click on that image you can see. I was very clear and you guys were very…" at bounding box center [852, 496] width 444 height 68
click at [897, 502] on p "If you click on that image you can see. I was very clear and you guys were very…" at bounding box center [852, 496] width 444 height 68
drag, startPoint x: 778, startPoint y: 488, endPoint x: 942, endPoint y: 537, distance: 170.6
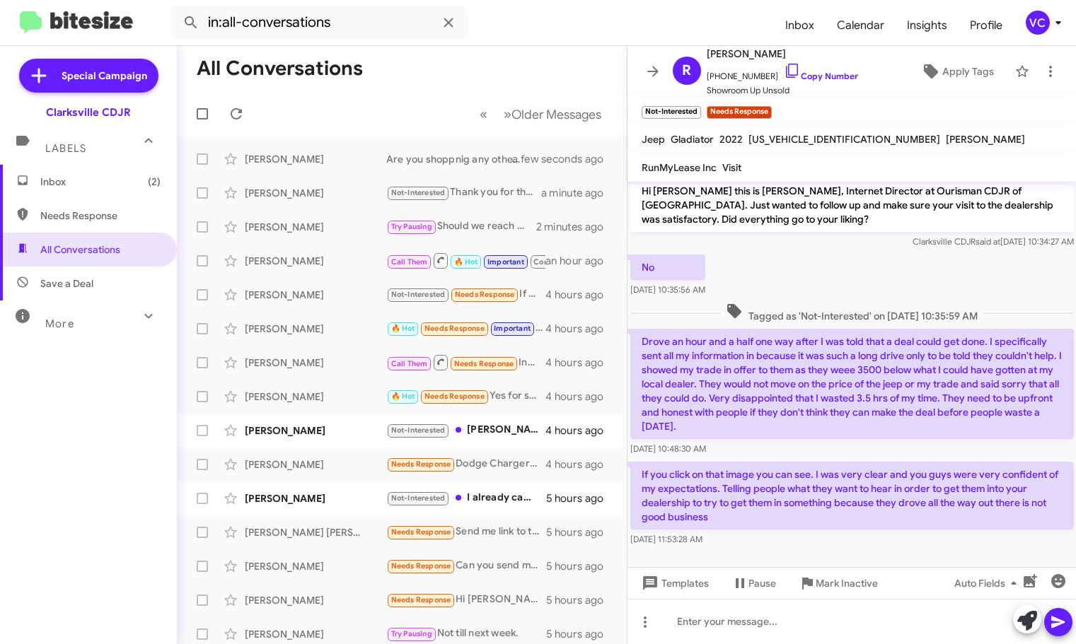
click at [942, 537] on div "If you click on that image you can see. I was very clear and you guys were very…" at bounding box center [852, 504] width 444 height 85
click at [942, 531] on div "If you click on that image you can see. I was very clear and you guys were very…" at bounding box center [852, 504] width 444 height 85
click at [908, 438] on p "Drove an hour and a half one way after I was told that a deal could get done. I…" at bounding box center [852, 384] width 444 height 110
click at [881, 493] on p "If you click on that image you can see. I was very clear and you guys were very…" at bounding box center [852, 496] width 444 height 68
click at [840, 77] on link "Copy Number" at bounding box center [821, 76] width 74 height 11
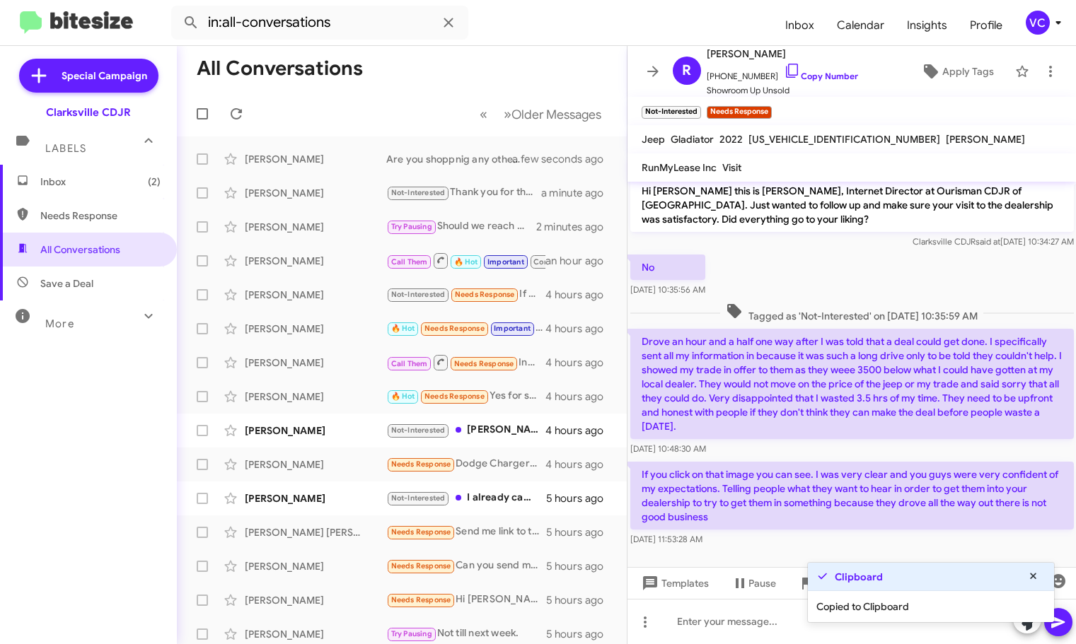
click at [427, 78] on mat-toolbar-row "All Conversations" at bounding box center [402, 68] width 450 height 45
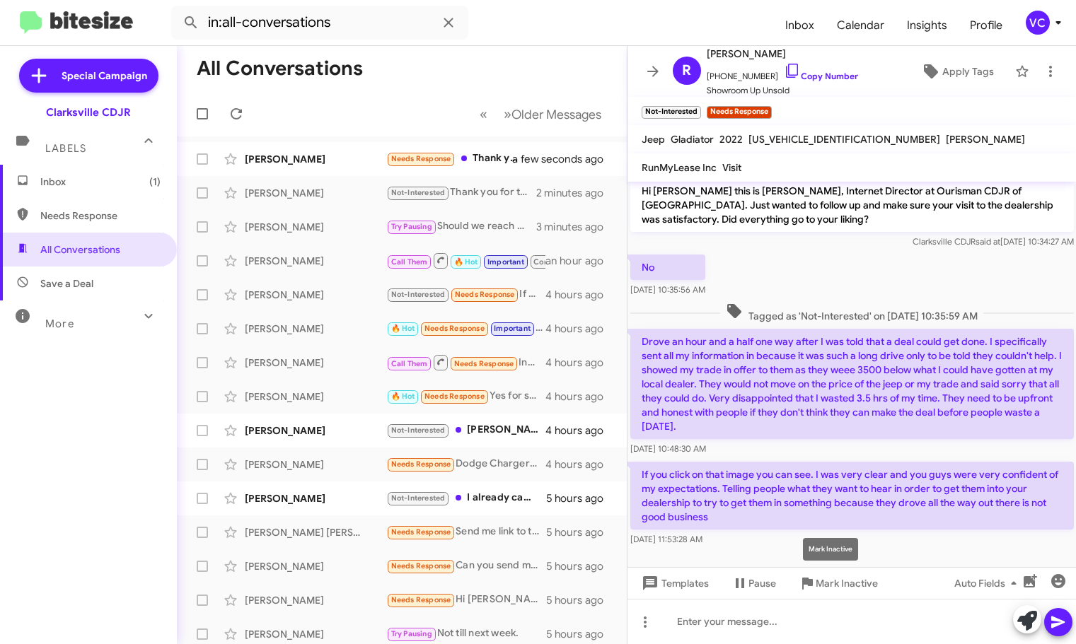
click at [801, 545] on mat-tooltip-component "Mark Inactive" at bounding box center [830, 549] width 75 height 42
click at [853, 456] on div "Oct 8, 2025, 10:48:30 AM" at bounding box center [852, 449] width 444 height 14
click at [834, 272] on div "No Oct 8, 2025, 10:35:56 AM" at bounding box center [851, 276] width 449 height 48
click at [912, 247] on span "Clarksville CDJR said at Oct 8, 2025, 10:34:27 AM" at bounding box center [992, 241] width 161 height 11
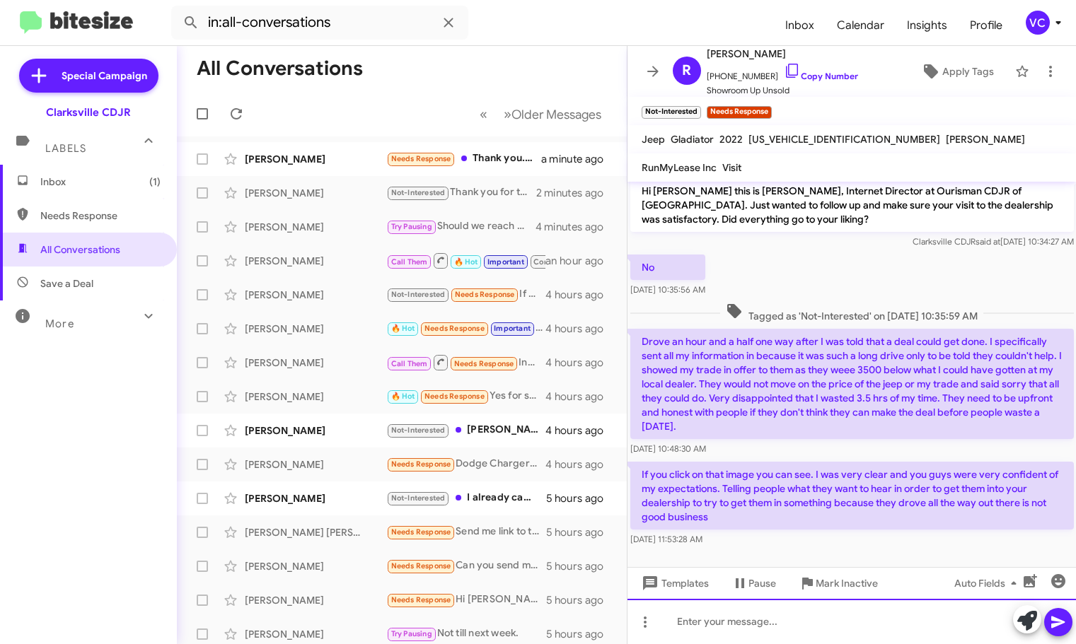
click at [828, 636] on div at bounding box center [851, 621] width 449 height 45
click at [906, 528] on p "If you click on that image you can see. I was very clear and you guys were very…" at bounding box center [852, 496] width 444 height 68
click at [916, 540] on div "Oct 8, 2025, 11:53:28 AM" at bounding box center [852, 540] width 444 height 14
click at [930, 274] on div "No Oct 8, 2025, 10:35:56 AM" at bounding box center [851, 276] width 449 height 48
click at [420, 86] on mat-toolbar-row "All Conversations" at bounding box center [402, 68] width 450 height 45
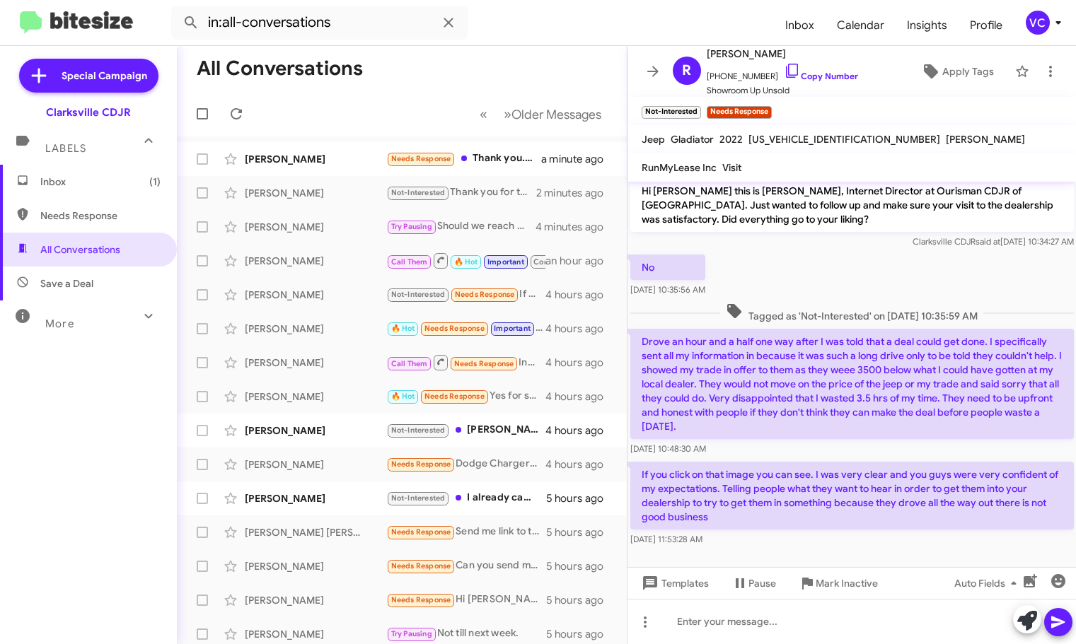
click at [208, 117] on label at bounding box center [202, 114] width 28 height 28
click at [202, 120] on input "checkbox" at bounding box center [202, 120] width 1 height 1
checkbox input "true"
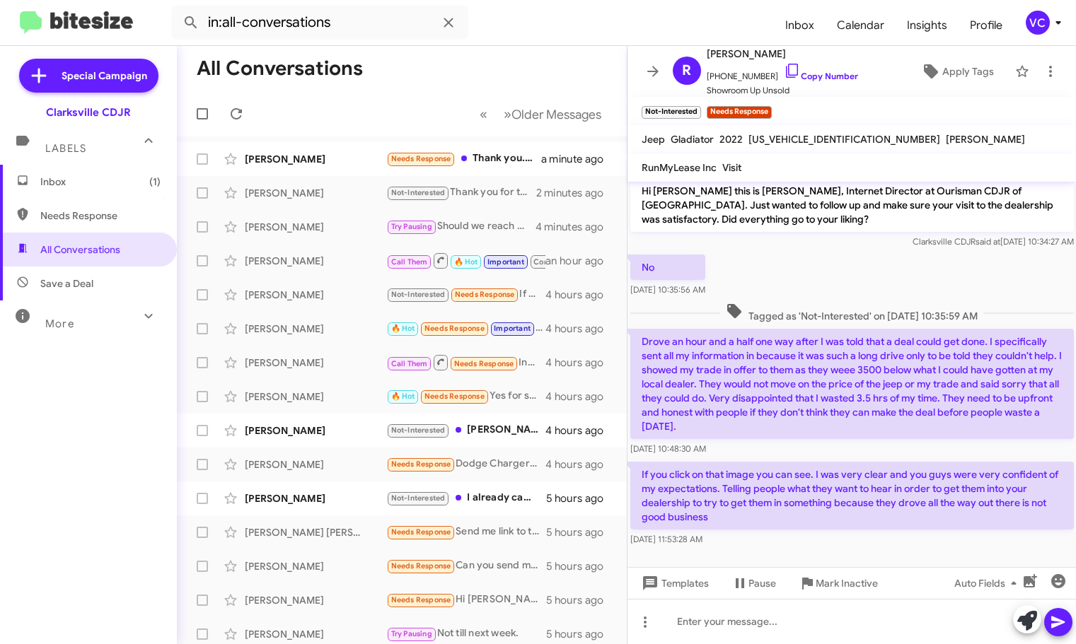
checkbox input "true"
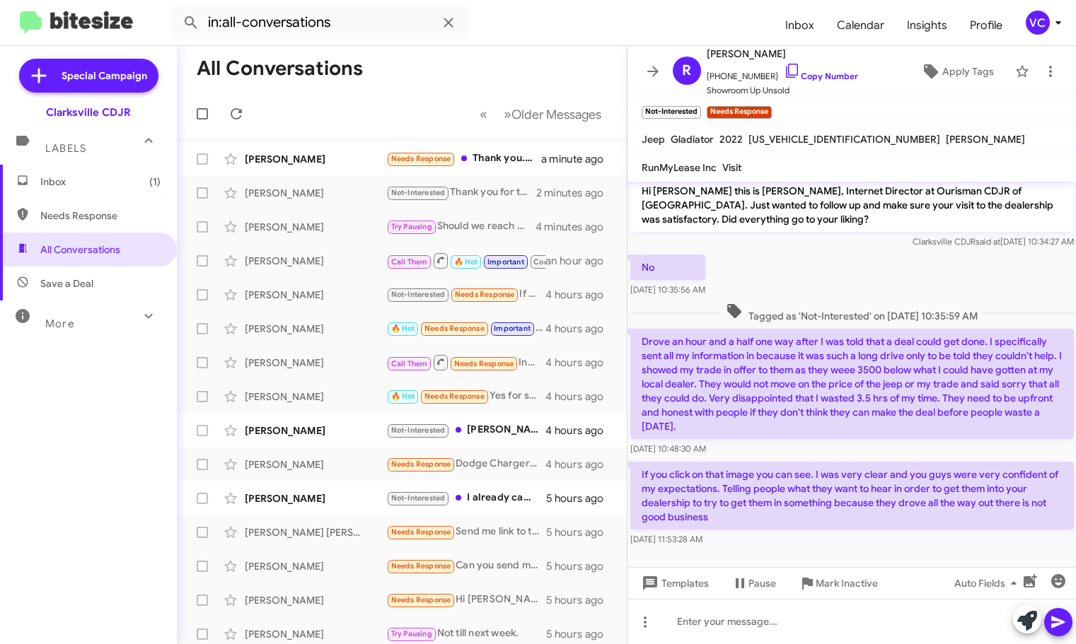
checkbox input "true"
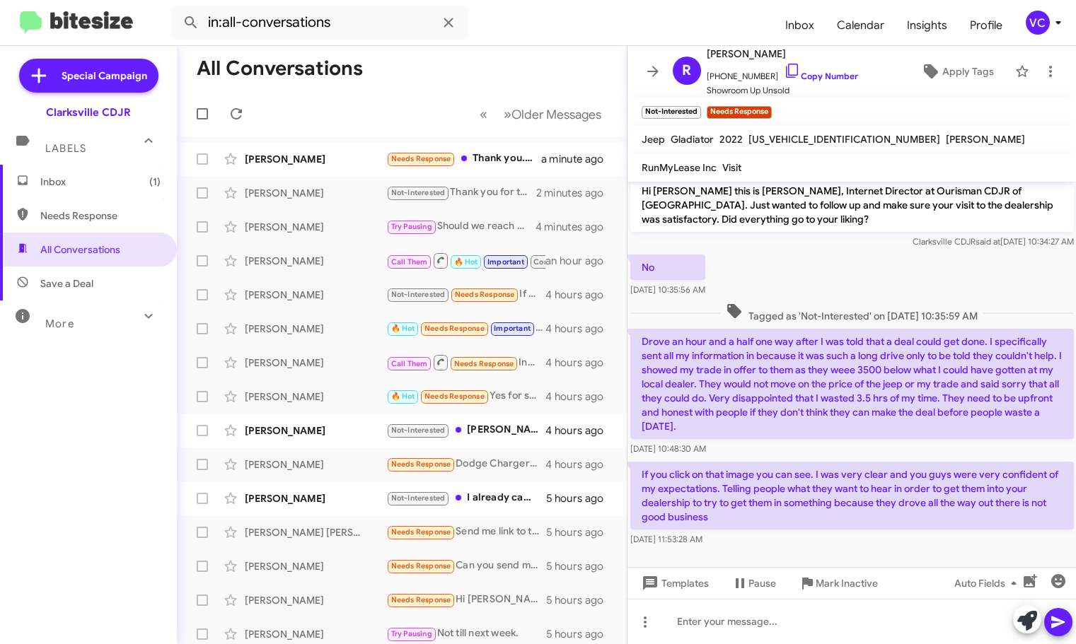
checkbox input "true"
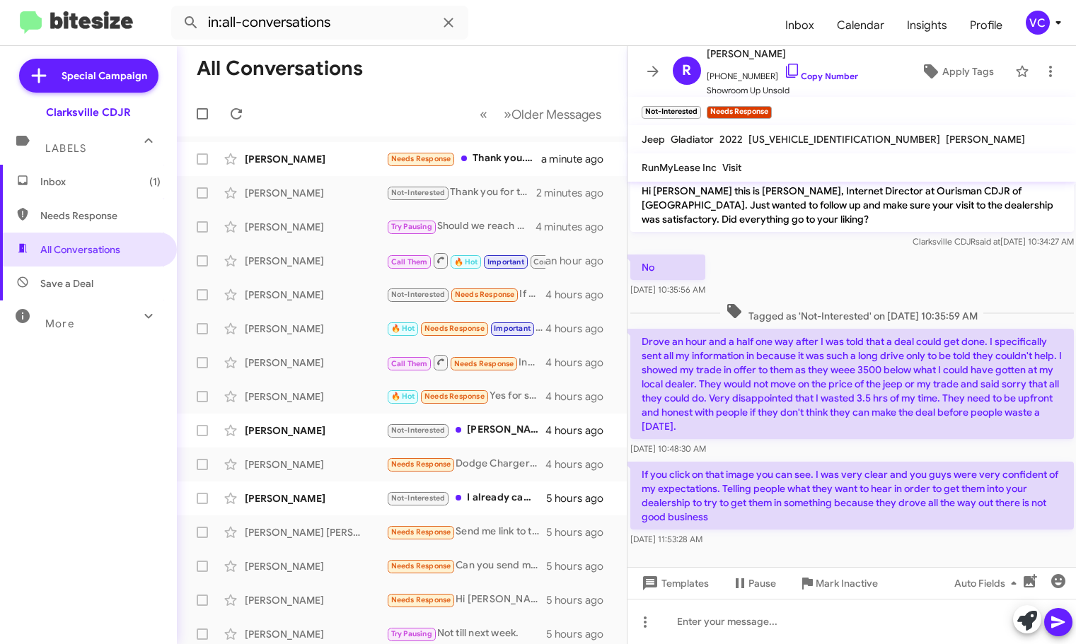
checkbox input "true"
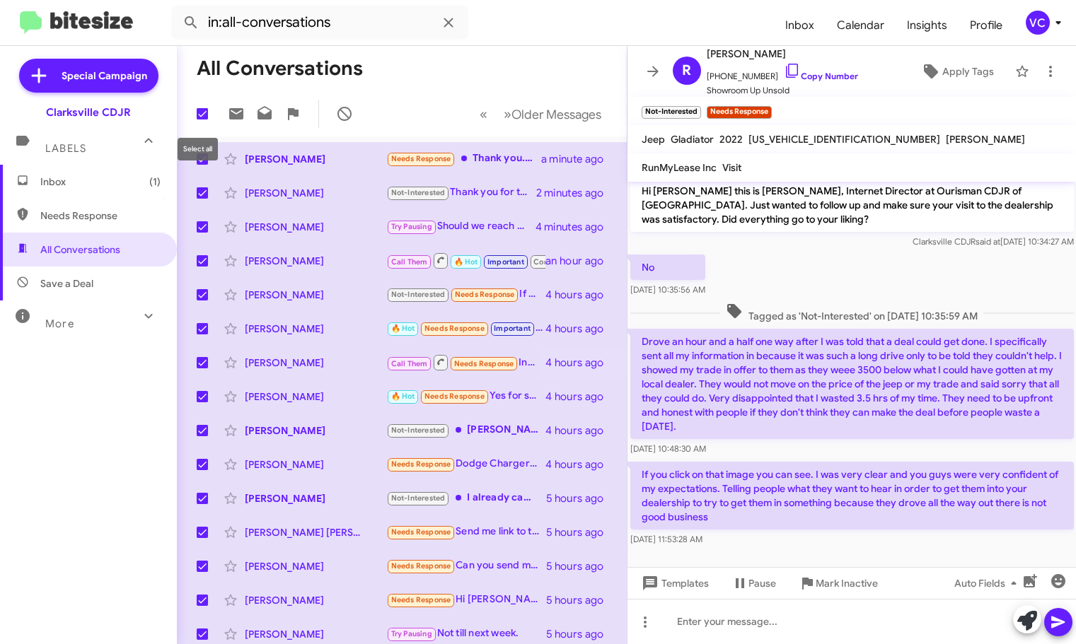
drag, startPoint x: 204, startPoint y: 114, endPoint x: 230, endPoint y: 114, distance: 26.2
click at [202, 114] on span at bounding box center [202, 113] width 11 height 11
click at [202, 120] on input "checkbox" at bounding box center [202, 120] width 1 height 1
checkbox input "false"
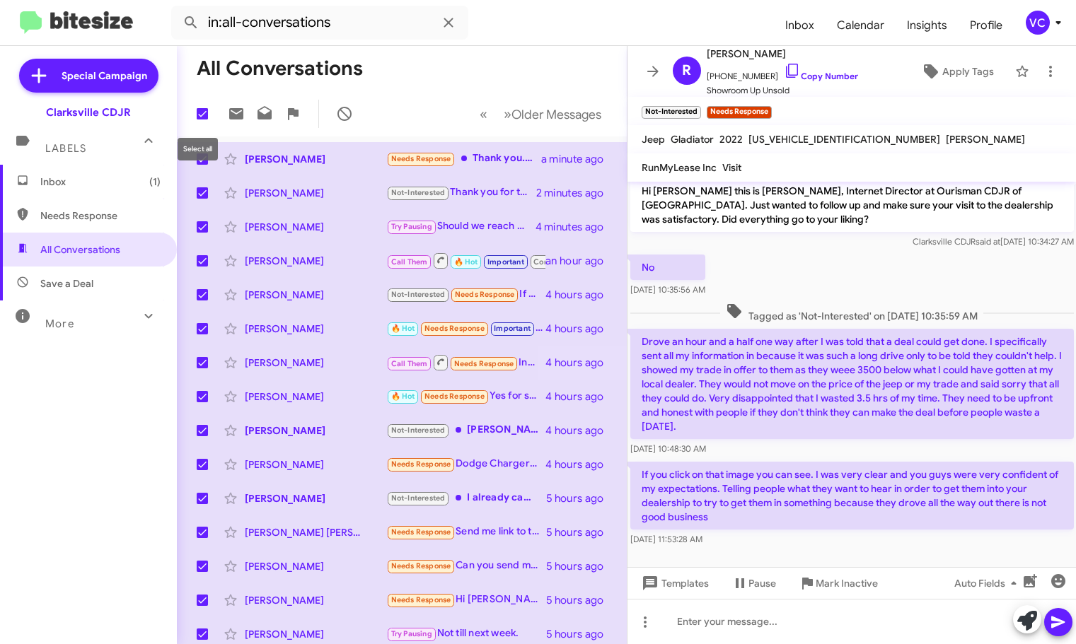
checkbox input "false"
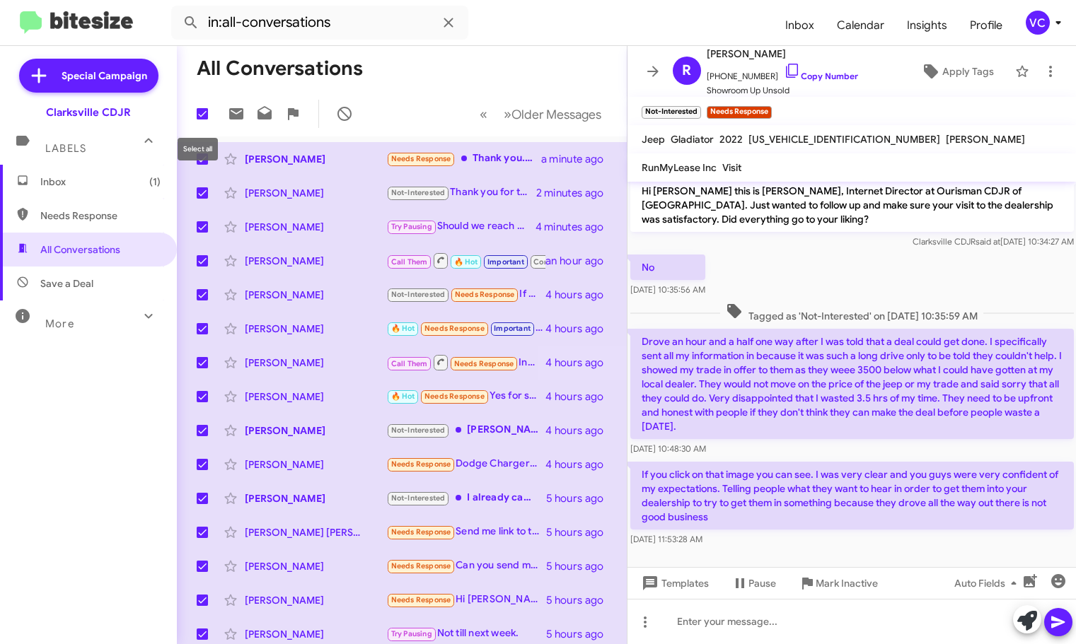
checkbox input "false"
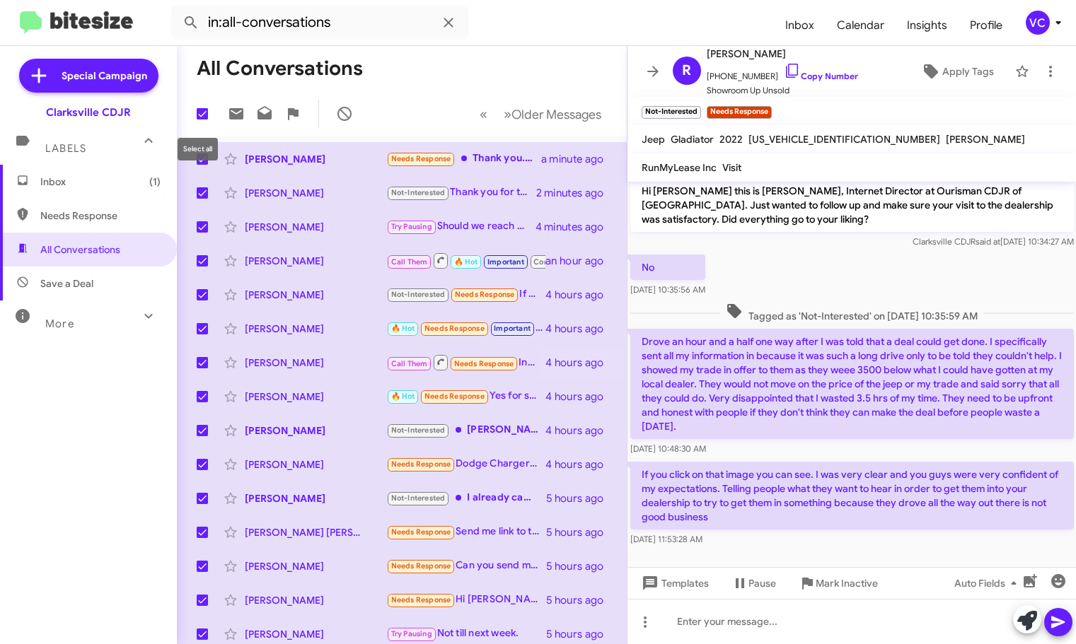
checkbox input "false"
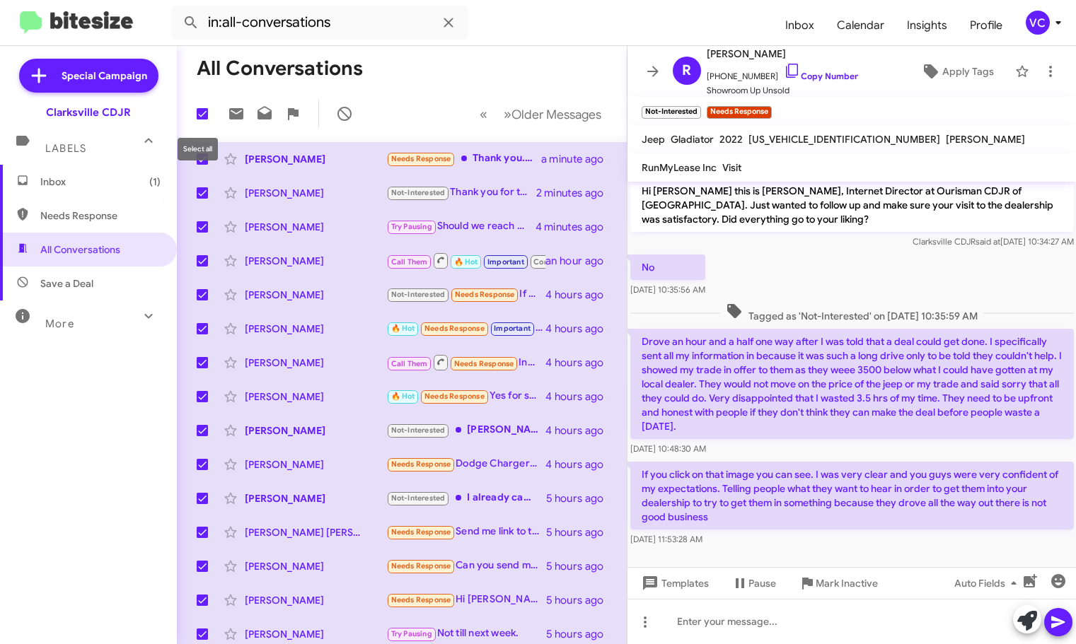
checkbox input "false"
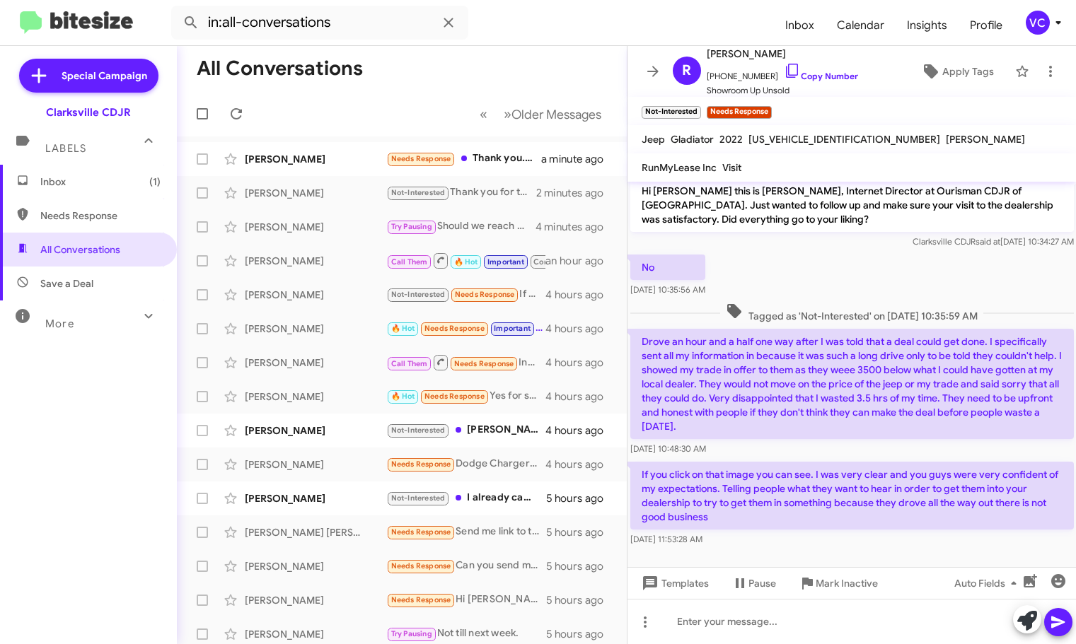
click at [535, 54] on mat-toolbar-row "All Conversations" at bounding box center [402, 68] width 450 height 45
click at [956, 468] on p "If you click on that image you can see. I was very clear and you guys were very…" at bounding box center [852, 496] width 444 height 68
click at [927, 637] on div at bounding box center [851, 621] width 449 height 45
click at [794, 630] on div at bounding box center [851, 621] width 449 height 45
click at [780, 621] on div at bounding box center [851, 621] width 449 height 45
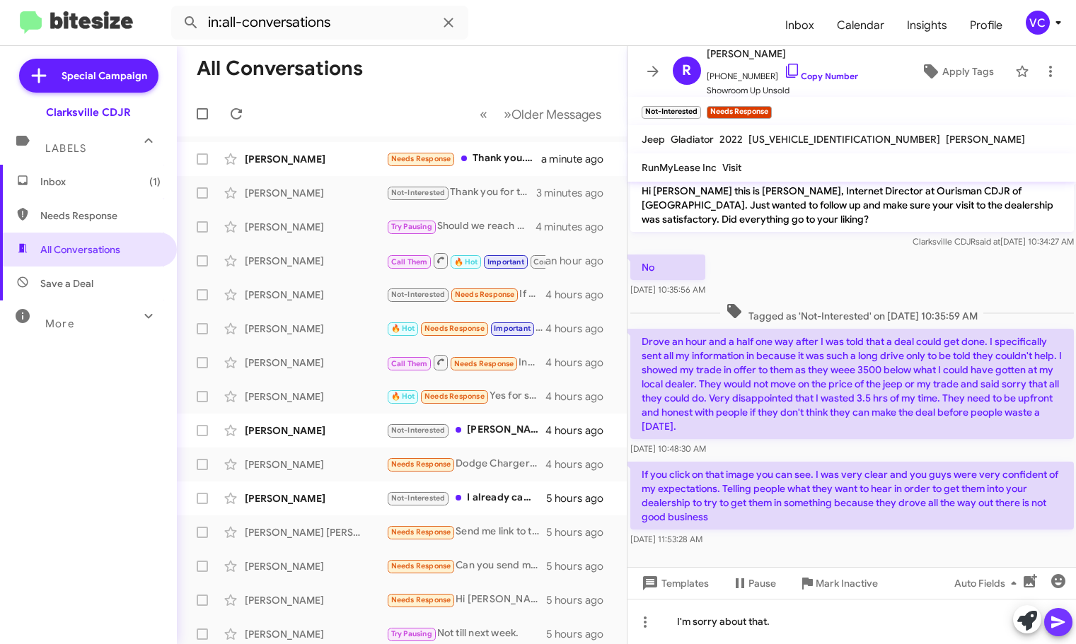
click at [1061, 626] on icon at bounding box center [1058, 622] width 17 height 17
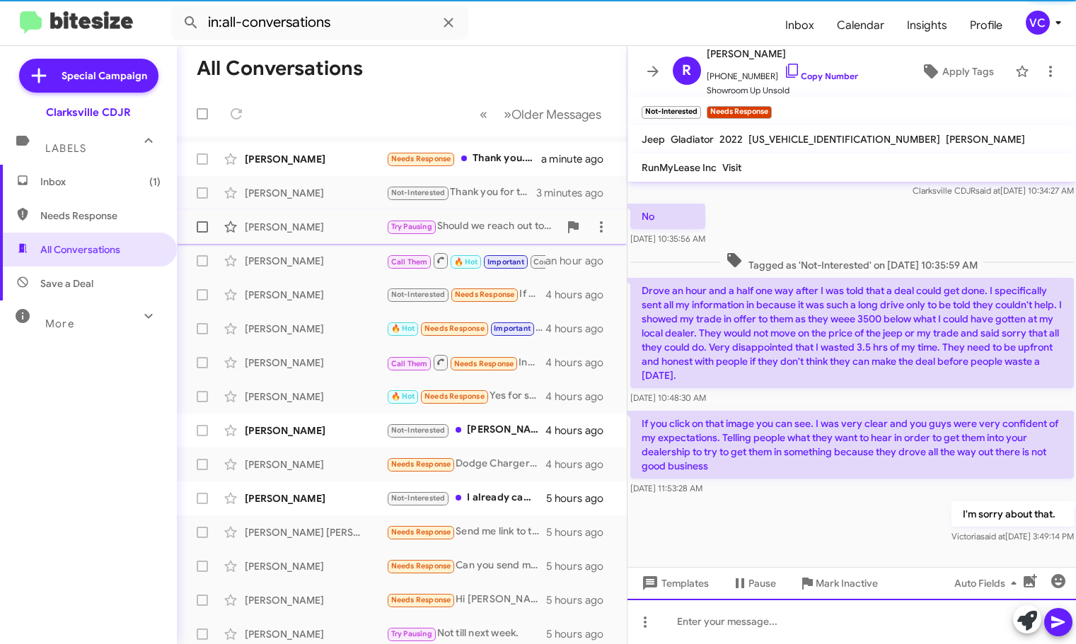
scroll to position [58, 0]
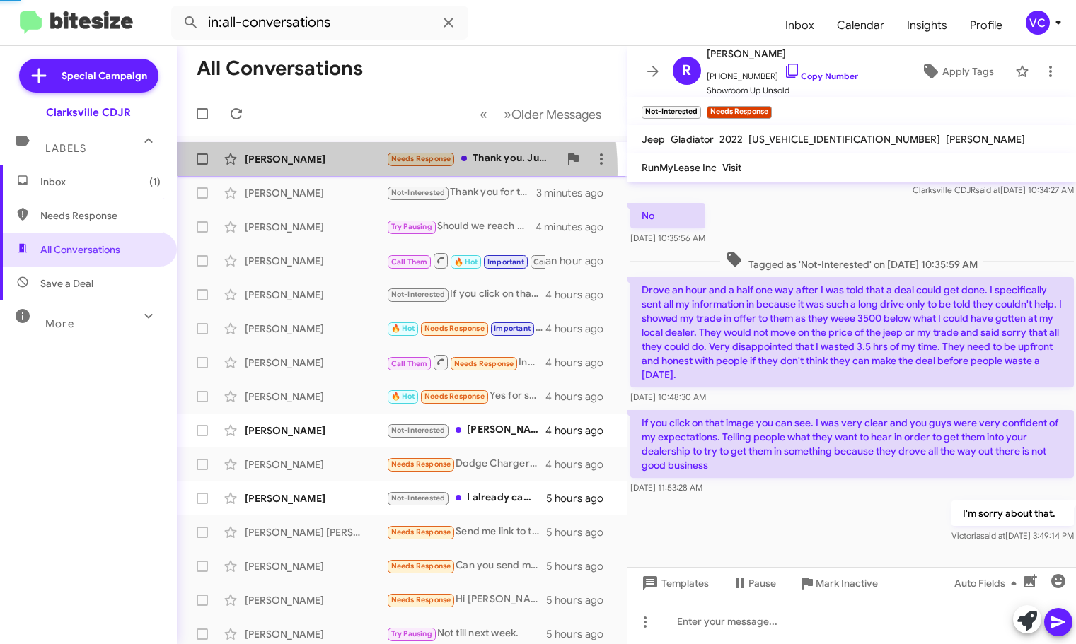
click at [344, 172] on div "Milagros Menedez Needs Response Thank you. Just shopping for a pilot. Thank you…" at bounding box center [401, 159] width 427 height 28
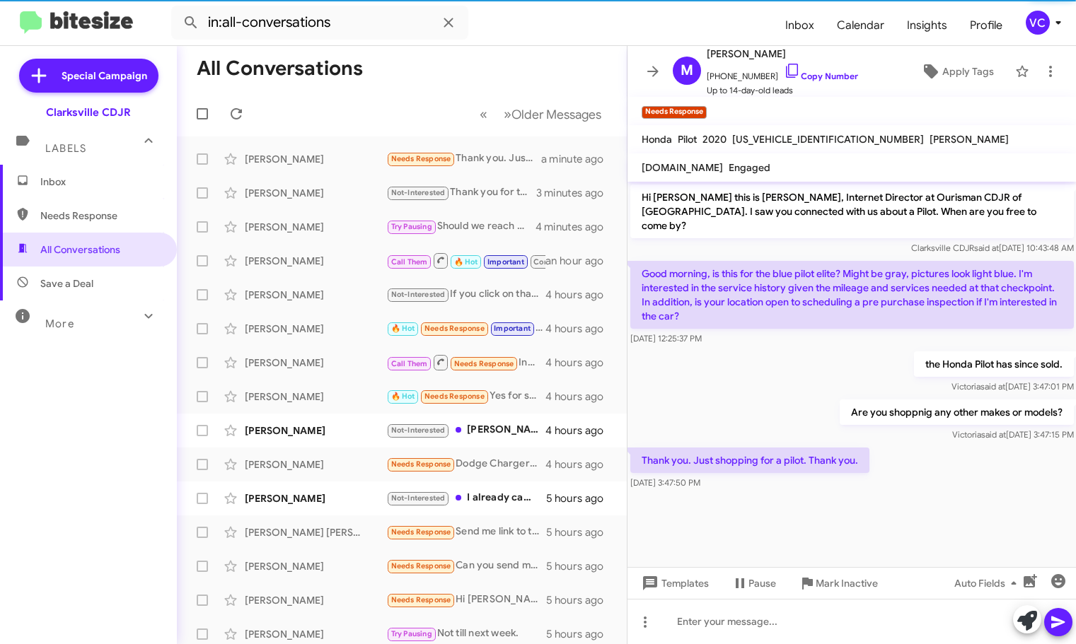
click at [752, 516] on cdk-virtual-scroll-viewport "Hi Milagros this is Victoria Cook, Internet Director at Ourisman CDJR of Clarks…" at bounding box center [851, 375] width 449 height 386
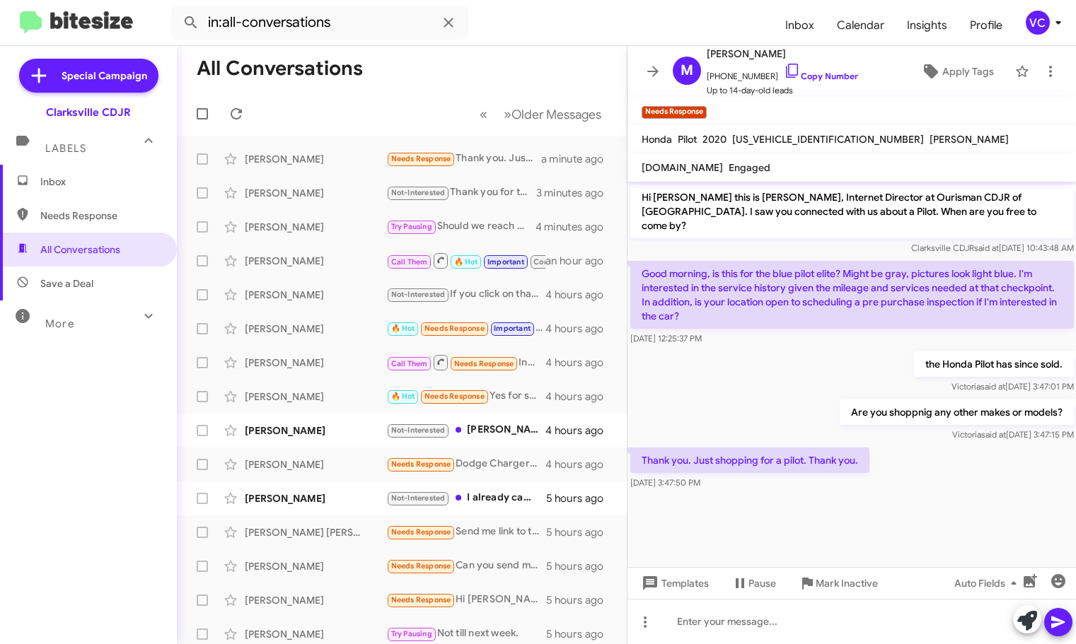
click at [750, 397] on div "Are you shoppnig any other makes or models? Victoria said at Oct 8, 2025, 3:47:…" at bounding box center [851, 421] width 449 height 48
click at [779, 493] on div at bounding box center [851, 502] width 449 height 18
click at [778, 493] on div at bounding box center [851, 502] width 449 height 18
drag, startPoint x: 778, startPoint y: 493, endPoint x: 770, endPoint y: 380, distance: 113.5
click at [777, 493] on div at bounding box center [851, 502] width 449 height 18
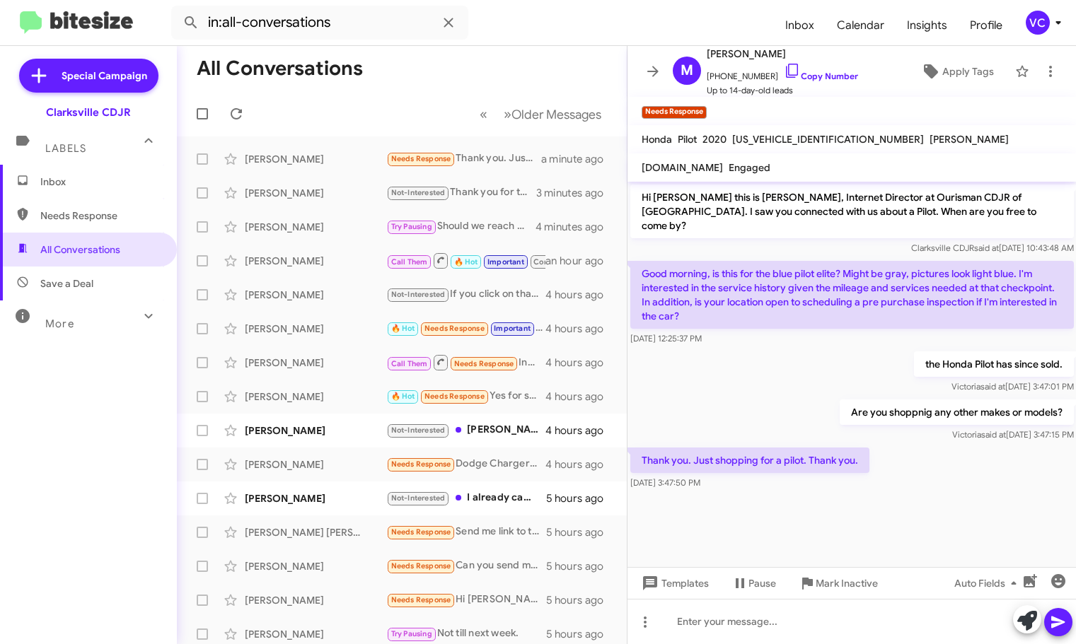
click at [764, 349] on div "the Honda Pilot has since sold. Victoria said at Oct 8, 2025, 3:47:01 PM" at bounding box center [851, 373] width 449 height 48
click at [784, 630] on div at bounding box center [851, 621] width 449 height 45
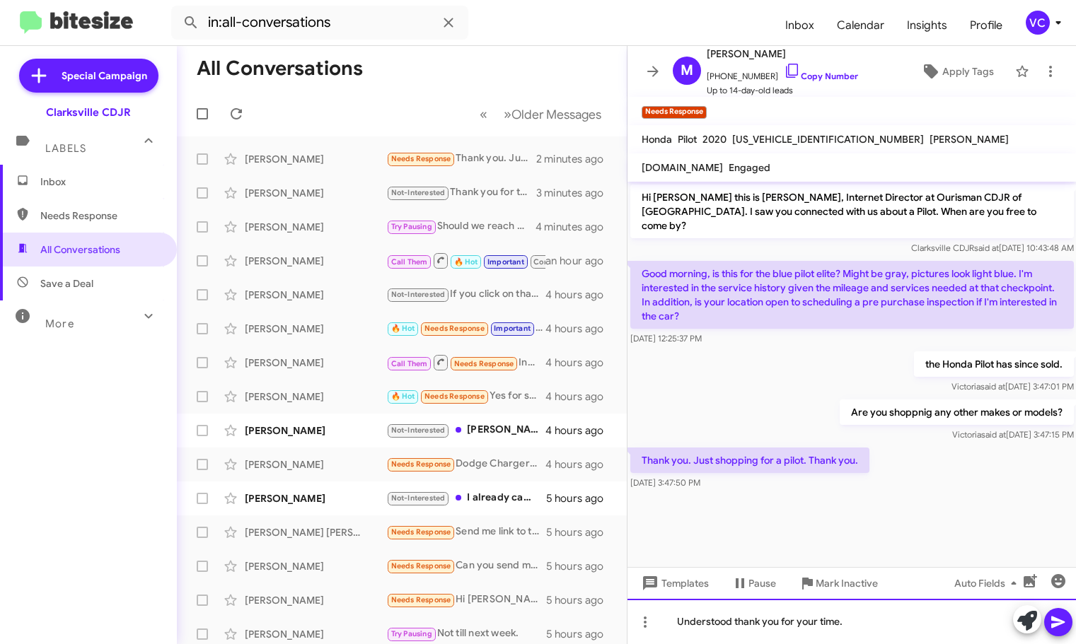
click at [1057, 637] on div "Understood thank you for your time." at bounding box center [851, 621] width 449 height 45
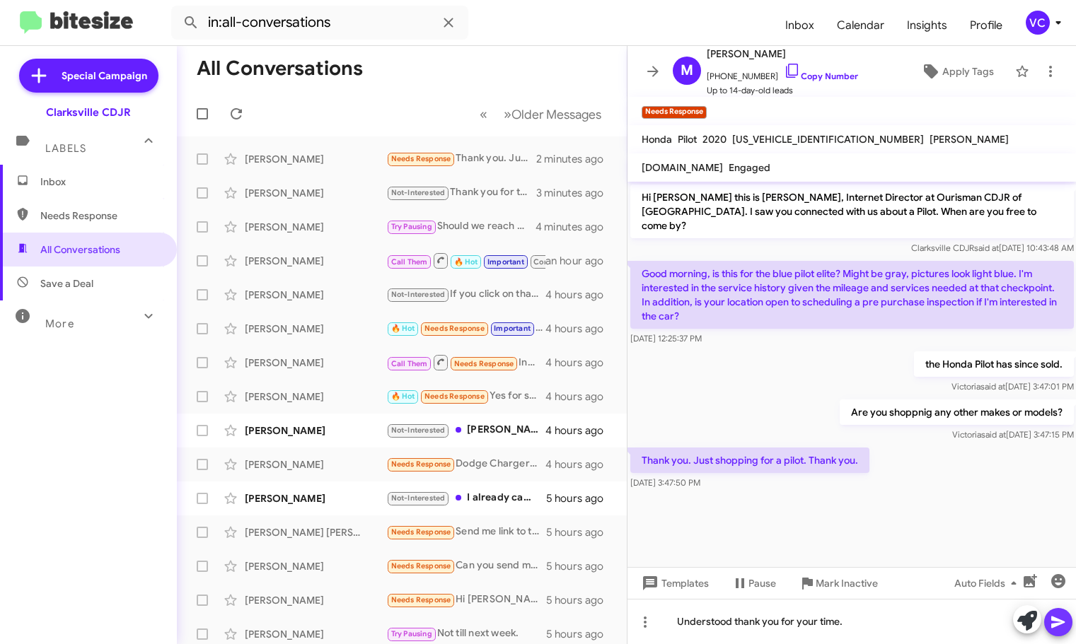
click at [1054, 628] on icon at bounding box center [1058, 622] width 17 height 17
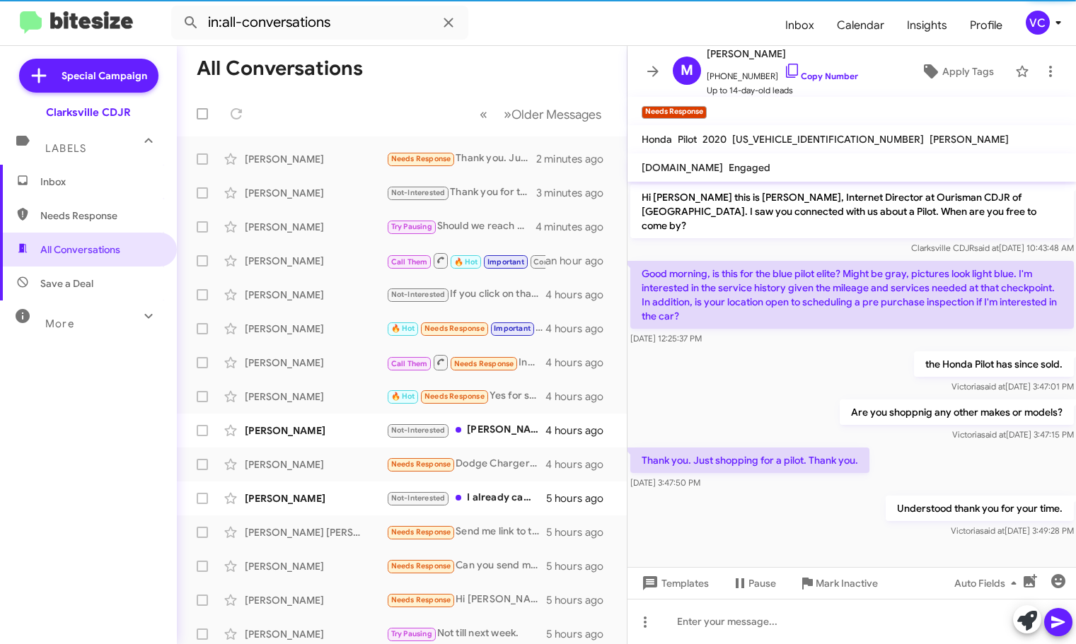
drag, startPoint x: 739, startPoint y: 378, endPoint x: 738, endPoint y: 354, distance: 23.4
click at [738, 373] on div "the Honda Pilot has since sold. Victoria said at Oct 8, 2025, 3:47:01 PM" at bounding box center [851, 373] width 449 height 48
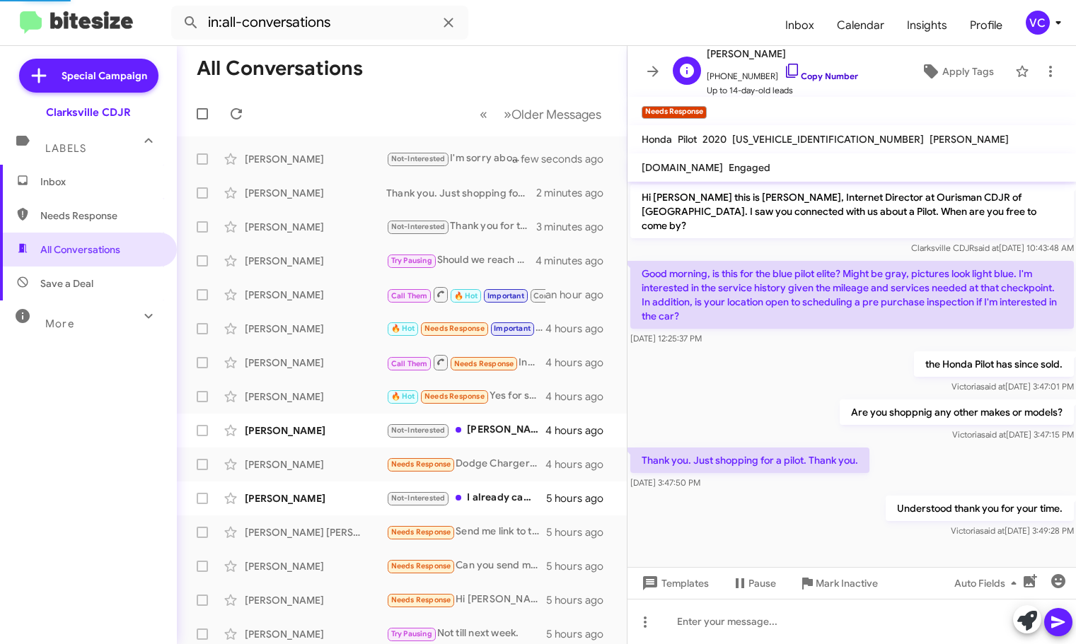
click at [827, 72] on link "Copy Number" at bounding box center [821, 76] width 74 height 11
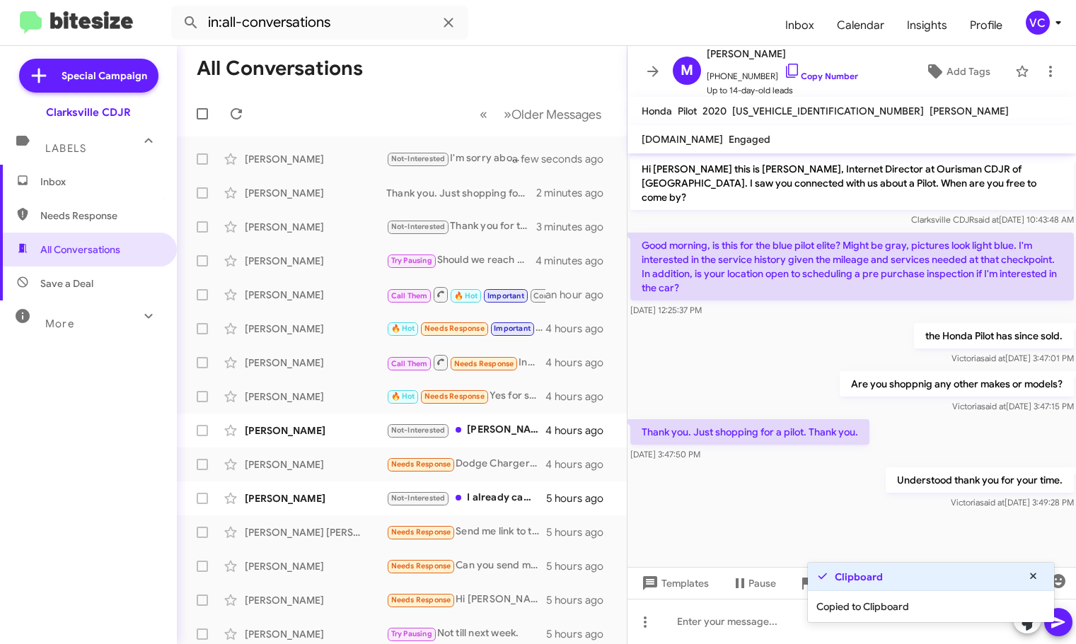
click at [517, 42] on mat-toolbar "in:all-conversations Inbox Calendar Insights Profile VC" at bounding box center [538, 22] width 1076 height 45
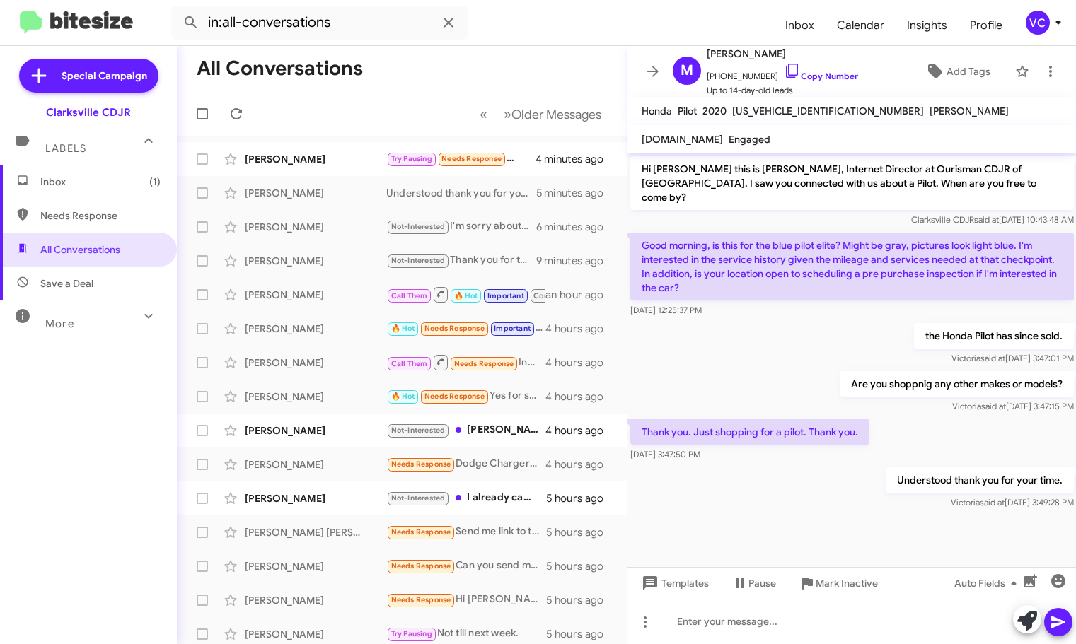
click at [810, 495] on div "Understood thank you for your time. Victoria said at Oct 8, 2025, 3:49:28 PM" at bounding box center [851, 489] width 449 height 48
click at [920, 417] on div "Thank you. Just shopping for a pilot. Thank you. Oct 8, 2025, 3:47:50 PM" at bounding box center [851, 441] width 449 height 48
click at [291, 155] on div "Van Newman" at bounding box center [315, 159] width 141 height 14
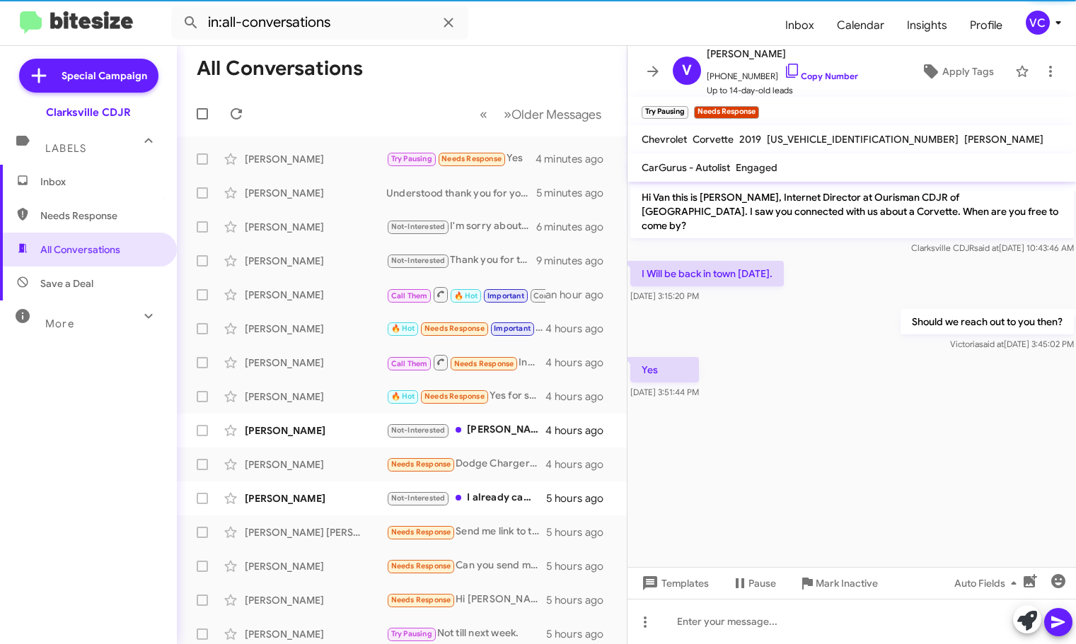
click at [905, 506] on cdk-virtual-scroll-viewport "Hi Van this is Victoria Cook, Internet Director at Ourisman CDJR of Clarksville…" at bounding box center [851, 375] width 449 height 386
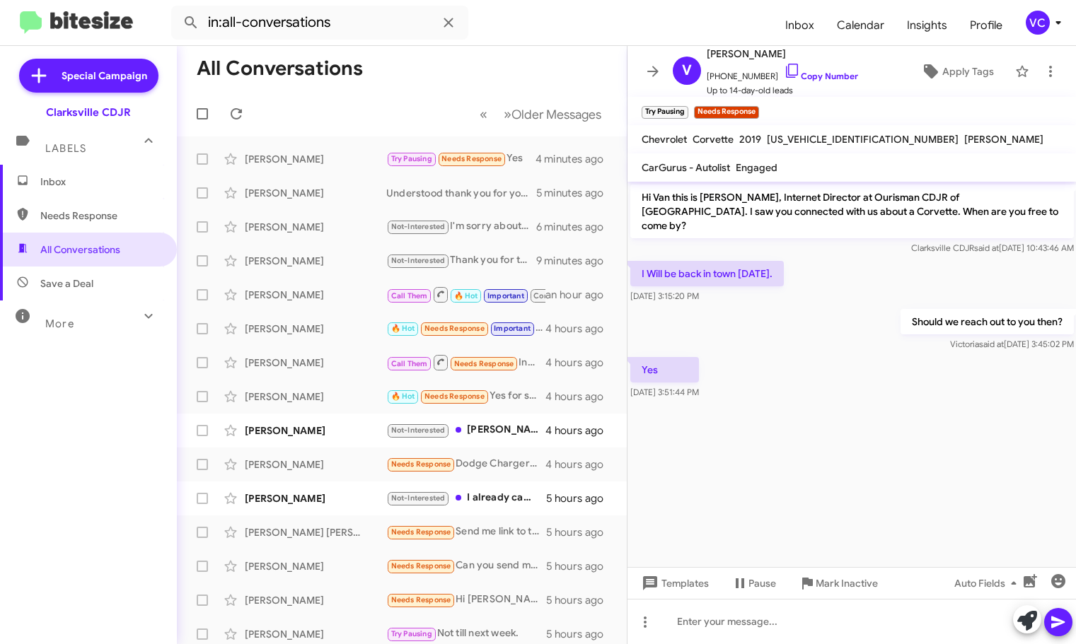
drag, startPoint x: 906, startPoint y: 283, endPoint x: 880, endPoint y: 318, distance: 43.0
click at [903, 283] on div "I Will be back in town Monday. Oct 8, 2025, 3:15:20 PM" at bounding box center [851, 282] width 449 height 48
click at [848, 424] on cdk-virtual-scroll-viewport "Hi Van this is Victoria Cook, Internet Director at Ourisman CDJR of Clarksville…" at bounding box center [851, 375] width 449 height 386
click at [848, 425] on cdk-virtual-scroll-viewport "Hi Van this is Victoria Cook, Internet Director at Ourisman CDJR of Clarksville…" at bounding box center [851, 375] width 449 height 386
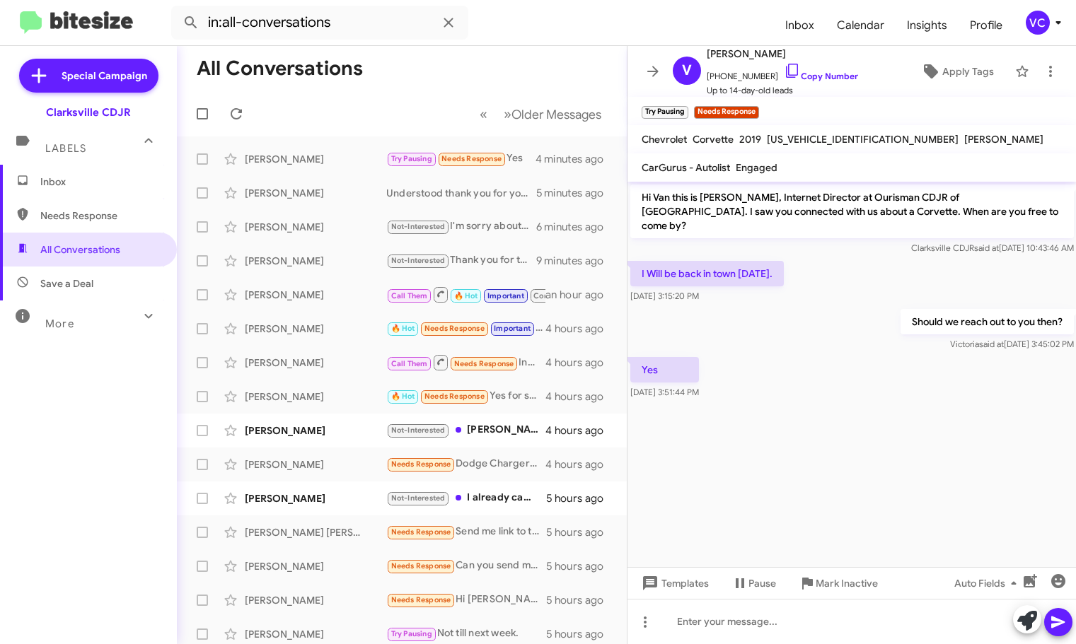
click at [848, 425] on cdk-virtual-scroll-viewport "Hi Van this is Victoria Cook, Internet Director at Ourisman CDJR of Clarksville…" at bounding box center [851, 375] width 449 height 386
click at [849, 426] on cdk-virtual-scroll-viewport "Hi Van this is Victoria Cook, Internet Director at Ourisman CDJR of Clarksville…" at bounding box center [851, 375] width 449 height 386
click at [790, 306] on div "Should we reach out to you then? Victoria said at Oct 8, 2025, 3:45:02 PM" at bounding box center [851, 330] width 449 height 48
click at [816, 511] on cdk-virtual-scroll-viewport "Hi Van this is Victoria Cook, Internet Director at Ourisman CDJR of Clarksville…" at bounding box center [851, 375] width 449 height 386
click at [763, 590] on span "Pause" at bounding box center [762, 583] width 28 height 25
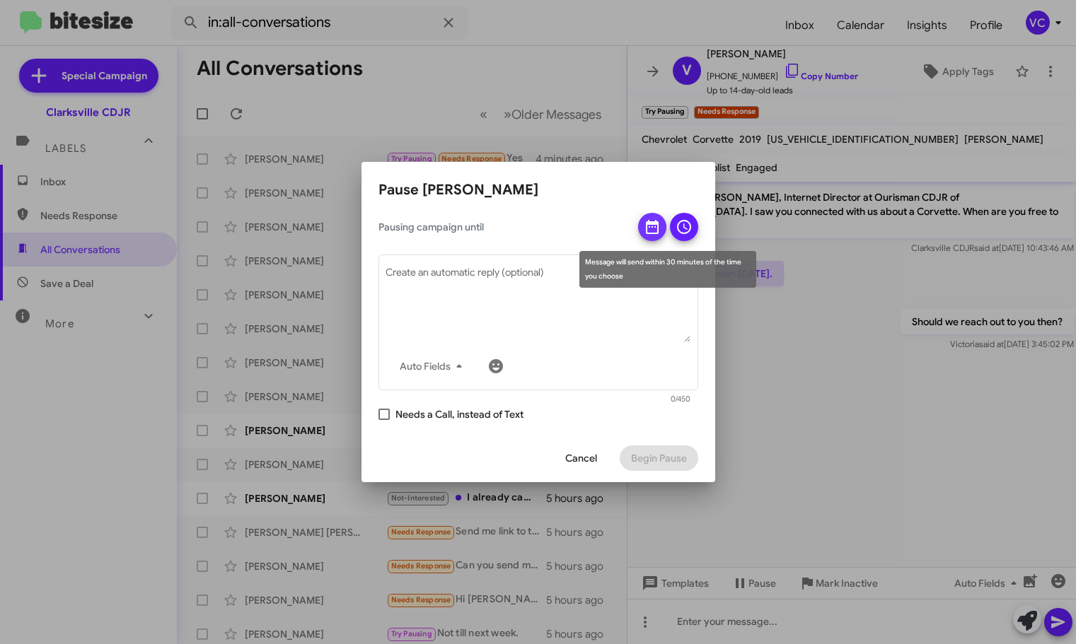
click at [656, 226] on icon at bounding box center [652, 227] width 17 height 17
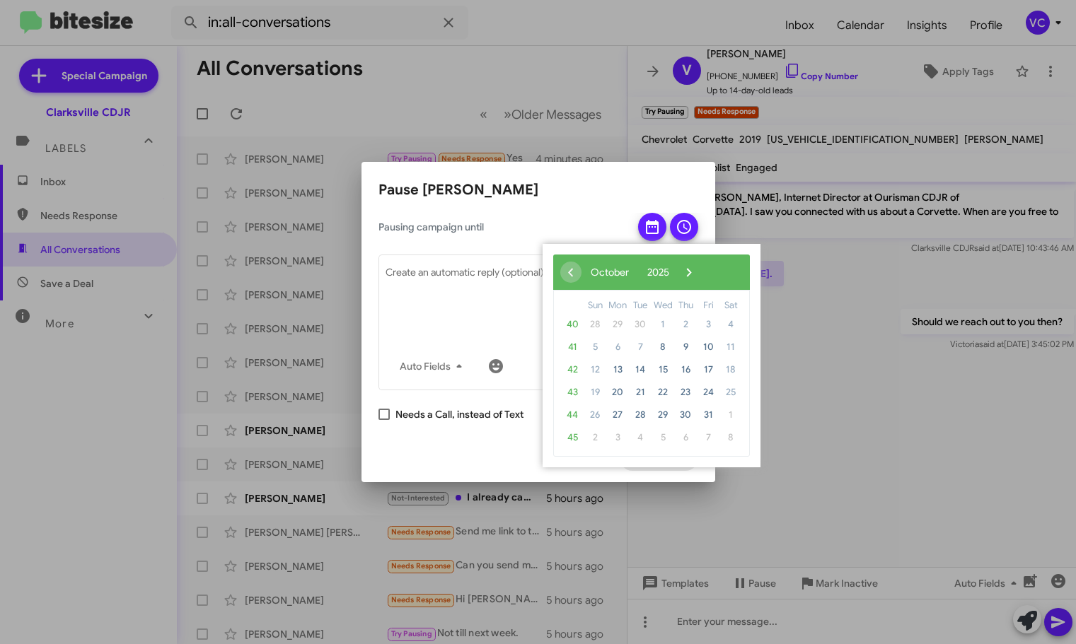
click at [848, 340] on div at bounding box center [538, 322] width 1076 height 644
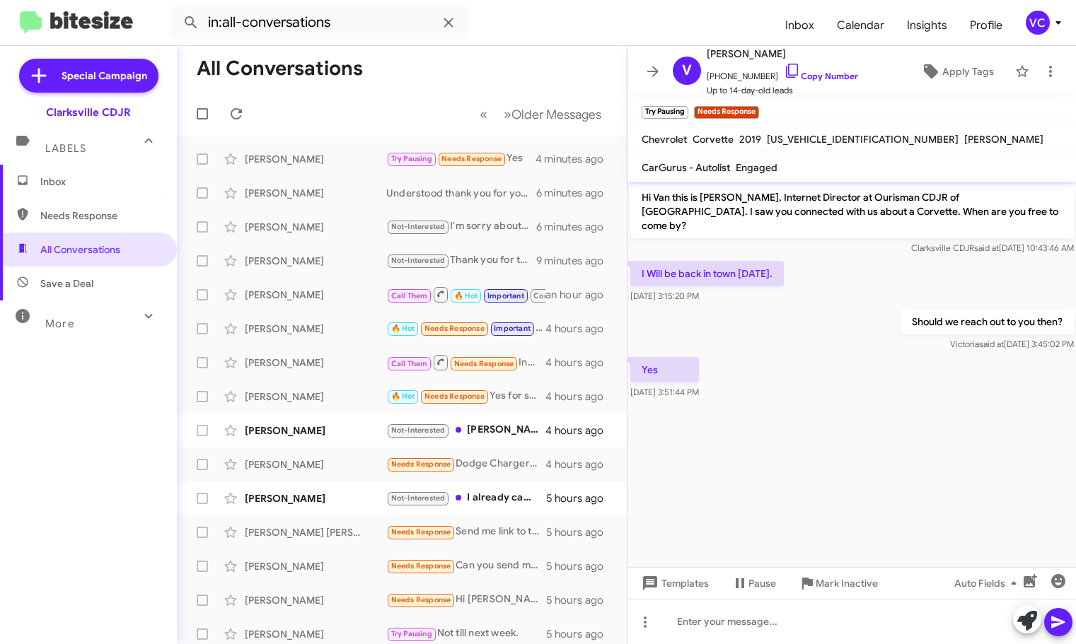
click at [862, 258] on div "I Will be back in town Monday. Oct 8, 2025, 3:15:20 PM" at bounding box center [851, 282] width 449 height 48
click at [838, 71] on link "Copy Number" at bounding box center [821, 76] width 74 height 11
